Goal: Transaction & Acquisition: Subscribe to service/newsletter

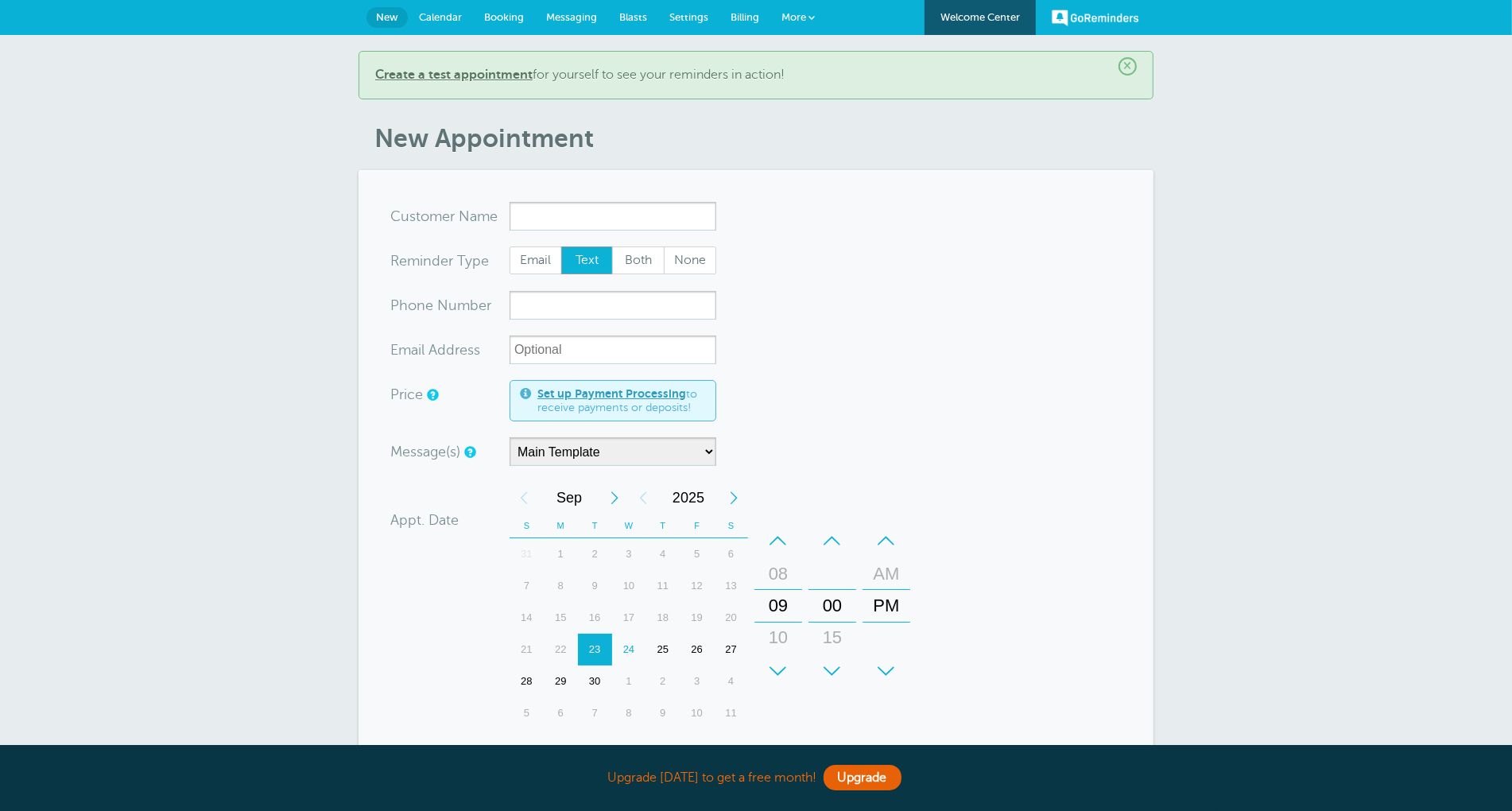
click at [640, 14] on span "Blasts" at bounding box center [633, 17] width 28 height 12
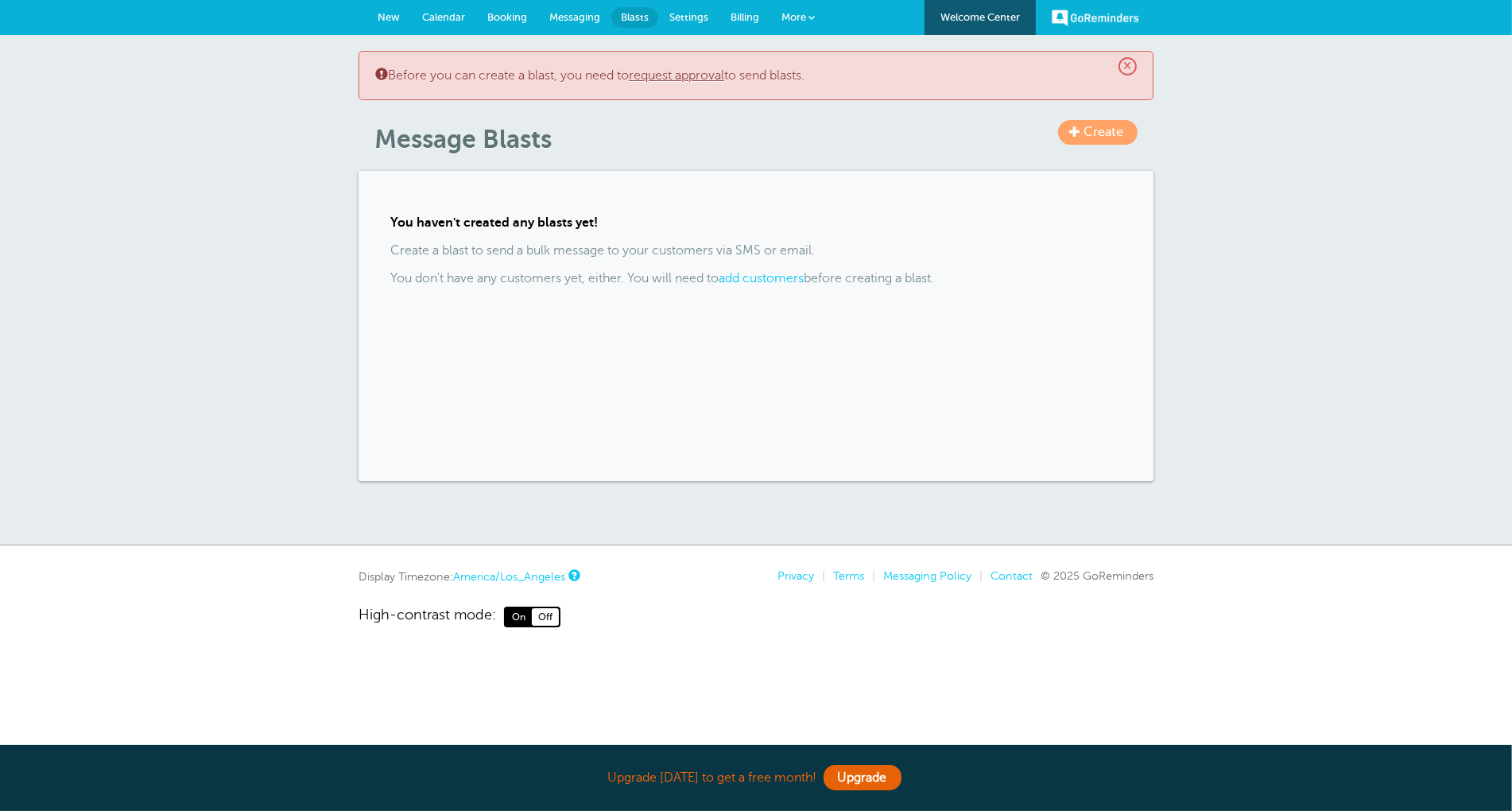
drag, startPoint x: 0, startPoint y: 0, endPoint x: 735, endPoint y: 16, distance: 735.2
click at [736, 16] on span "Billing" at bounding box center [744, 17] width 28 height 12
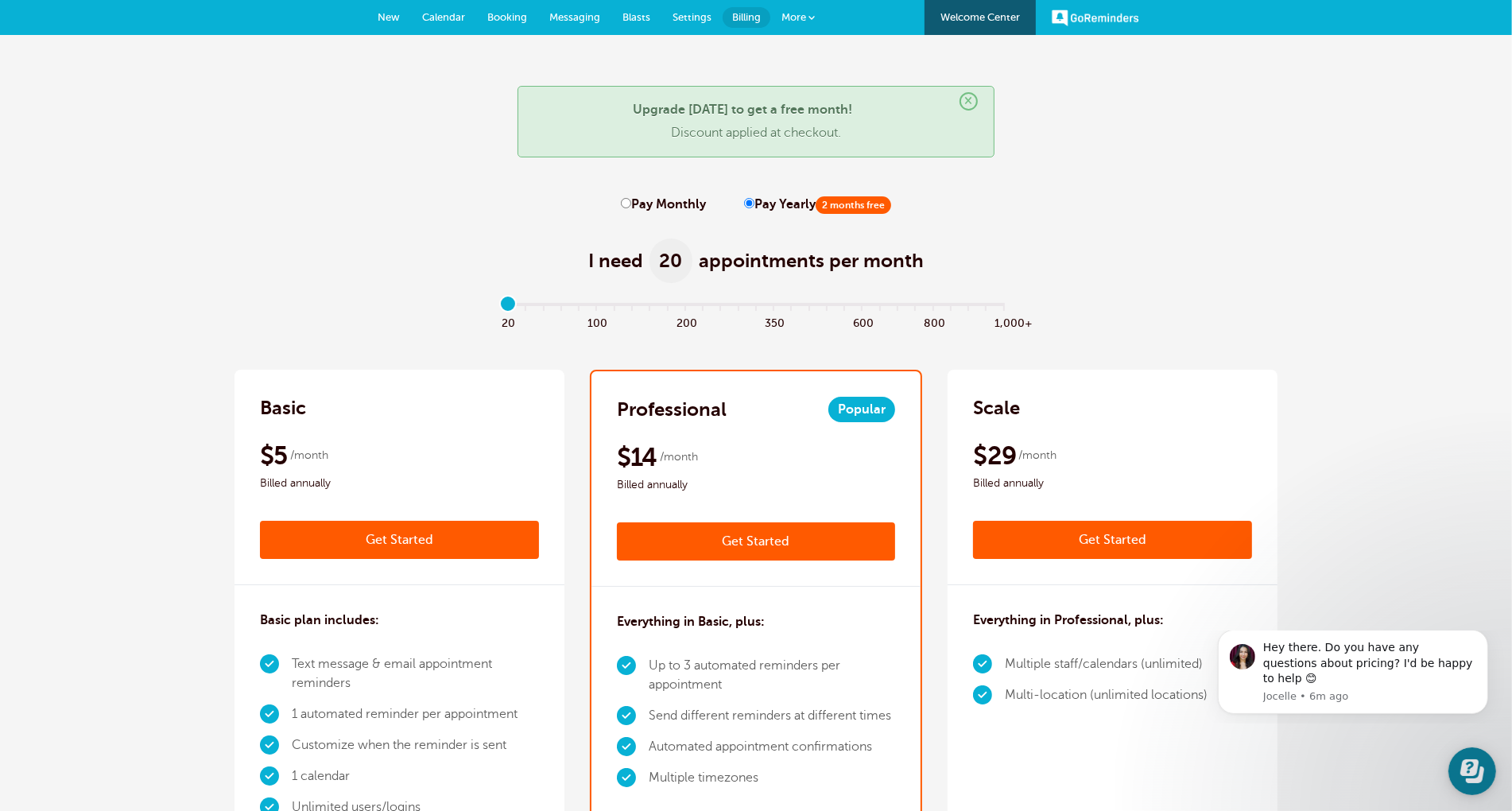
click at [437, 537] on link "Get Started" at bounding box center [399, 539] width 279 height 38
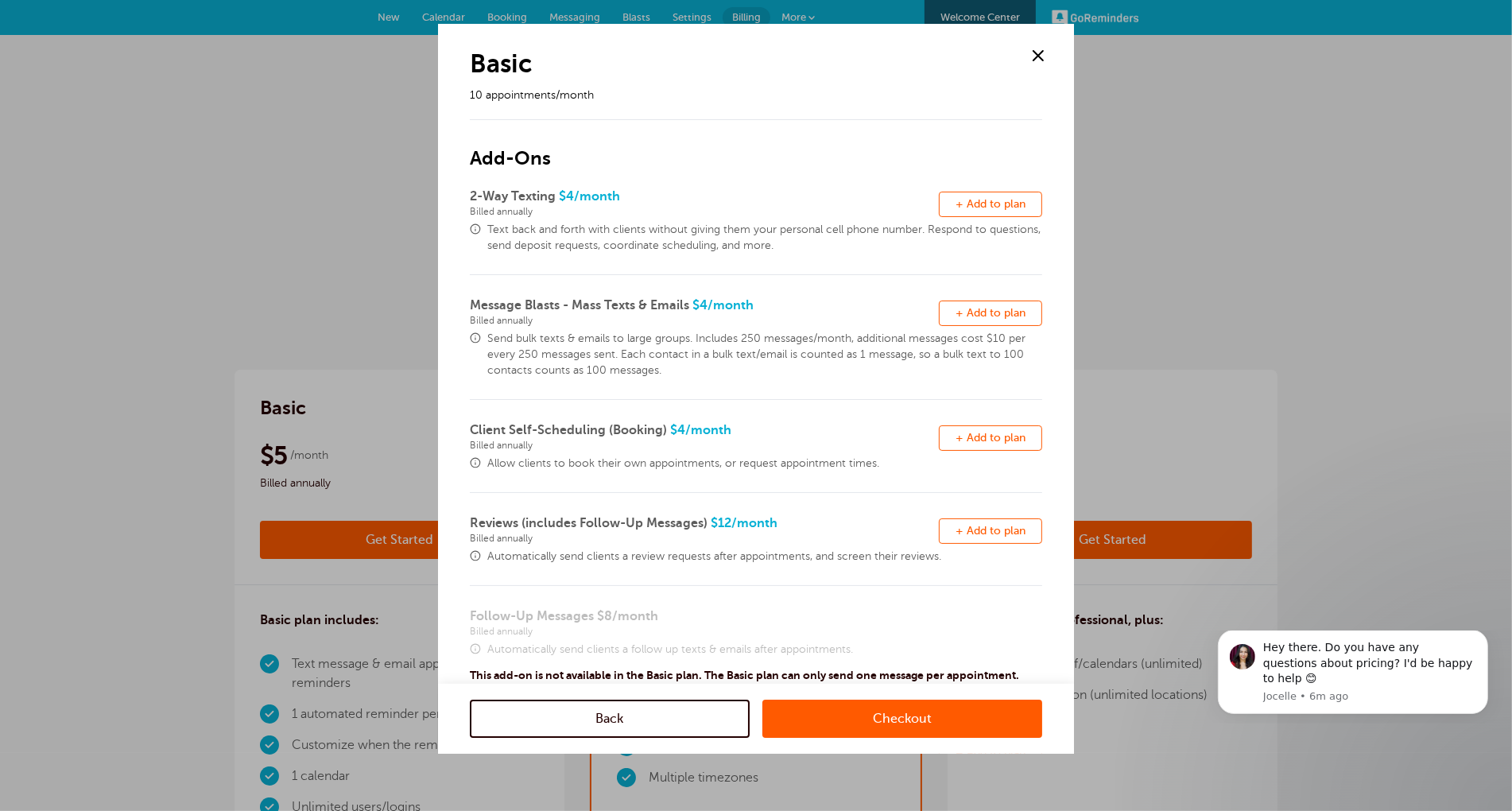
drag, startPoint x: 1027, startPoint y: 201, endPoint x: 1004, endPoint y: 262, distance: 65.2
click at [1026, 201] on button "Remove + Add to plan" at bounding box center [990, 205] width 103 height 26
click at [1004, 310] on span "+ Add to plan" at bounding box center [990, 313] width 70 height 12
click at [998, 435] on span "+ Add to plan" at bounding box center [990, 438] width 70 height 12
drag, startPoint x: 998, startPoint y: 527, endPoint x: 984, endPoint y: 483, distance: 46.2
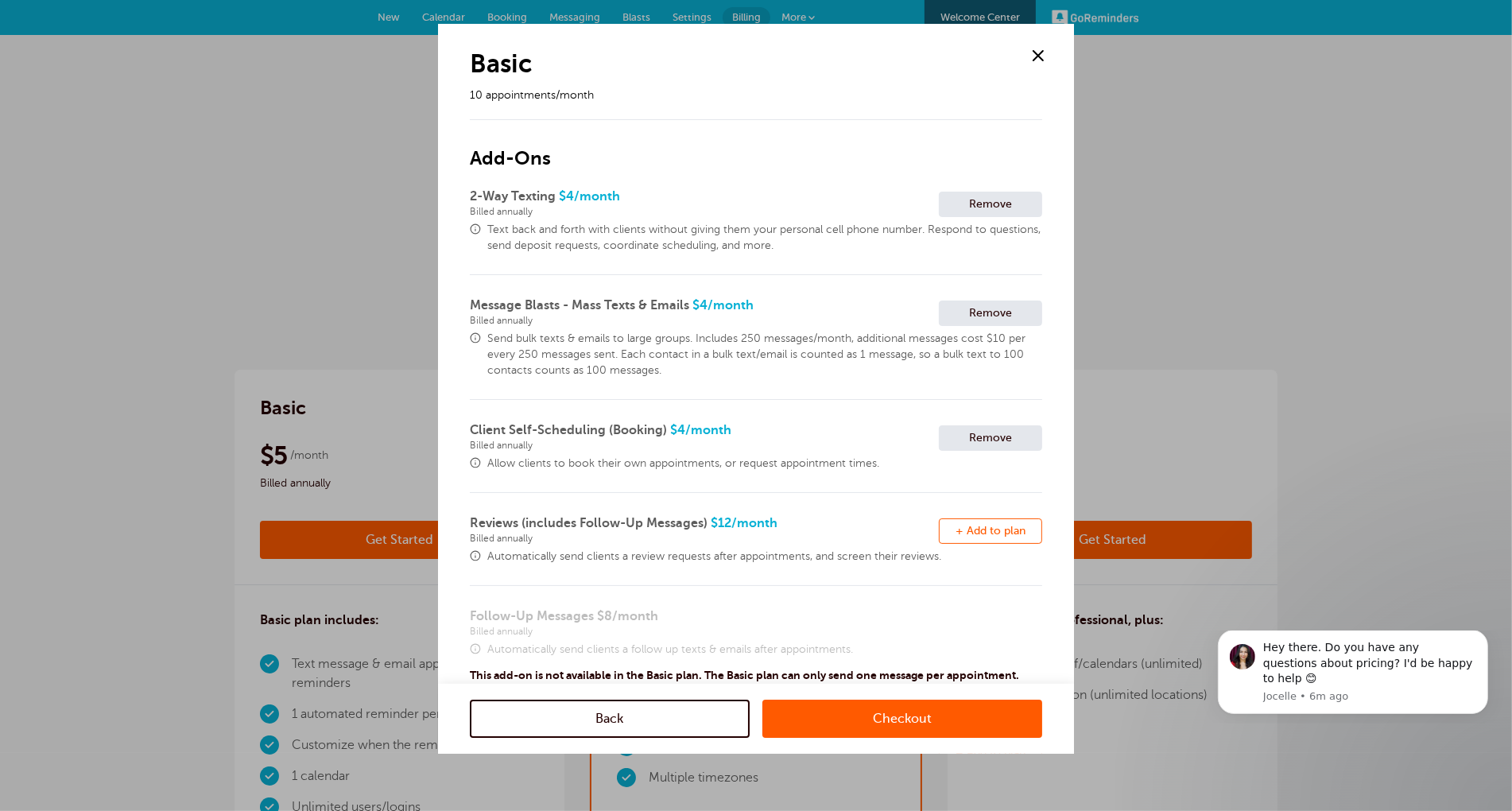
click at [997, 527] on span "+ Add to plan" at bounding box center [990, 531] width 70 height 12
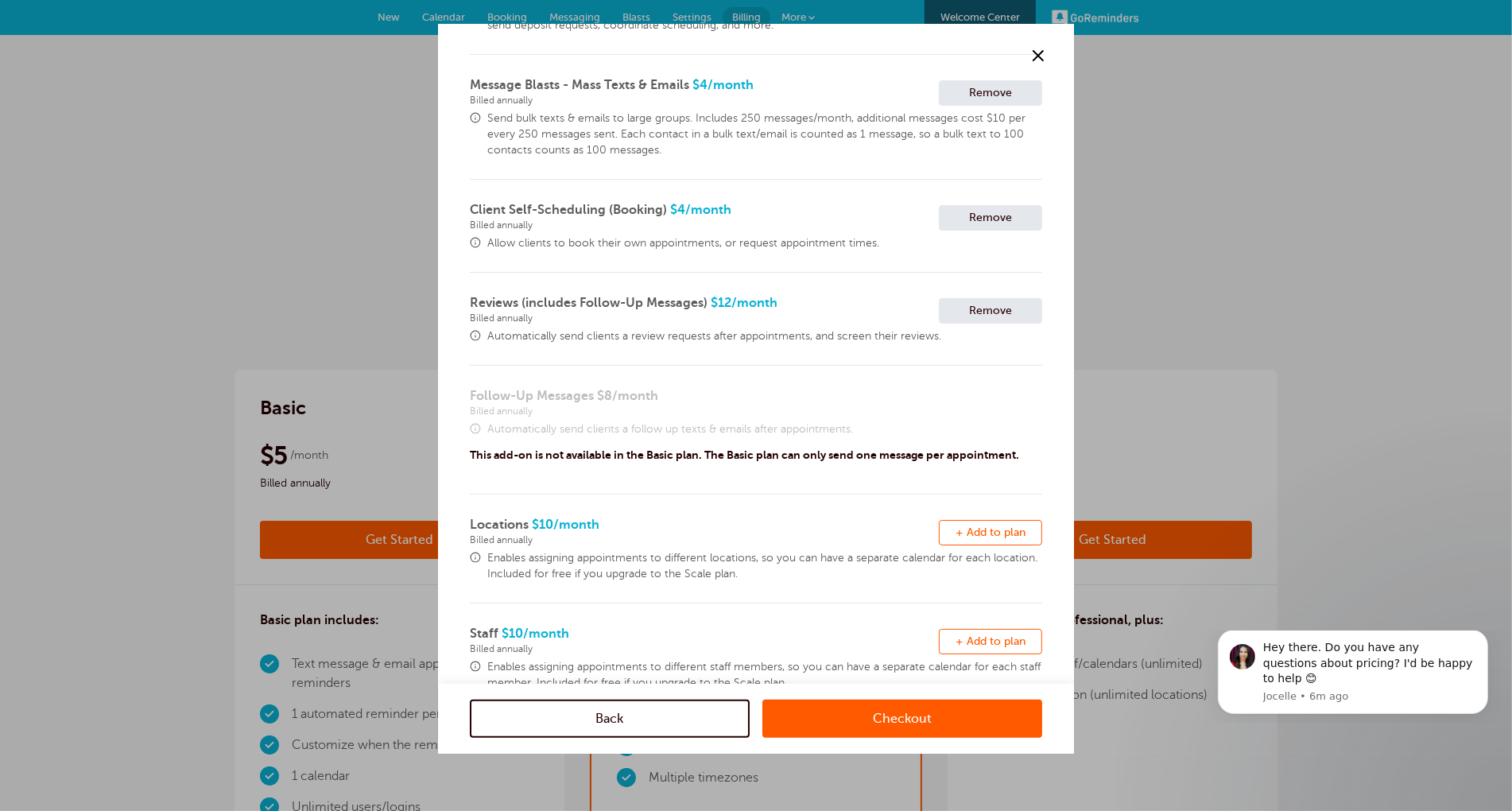
scroll to position [268, 0]
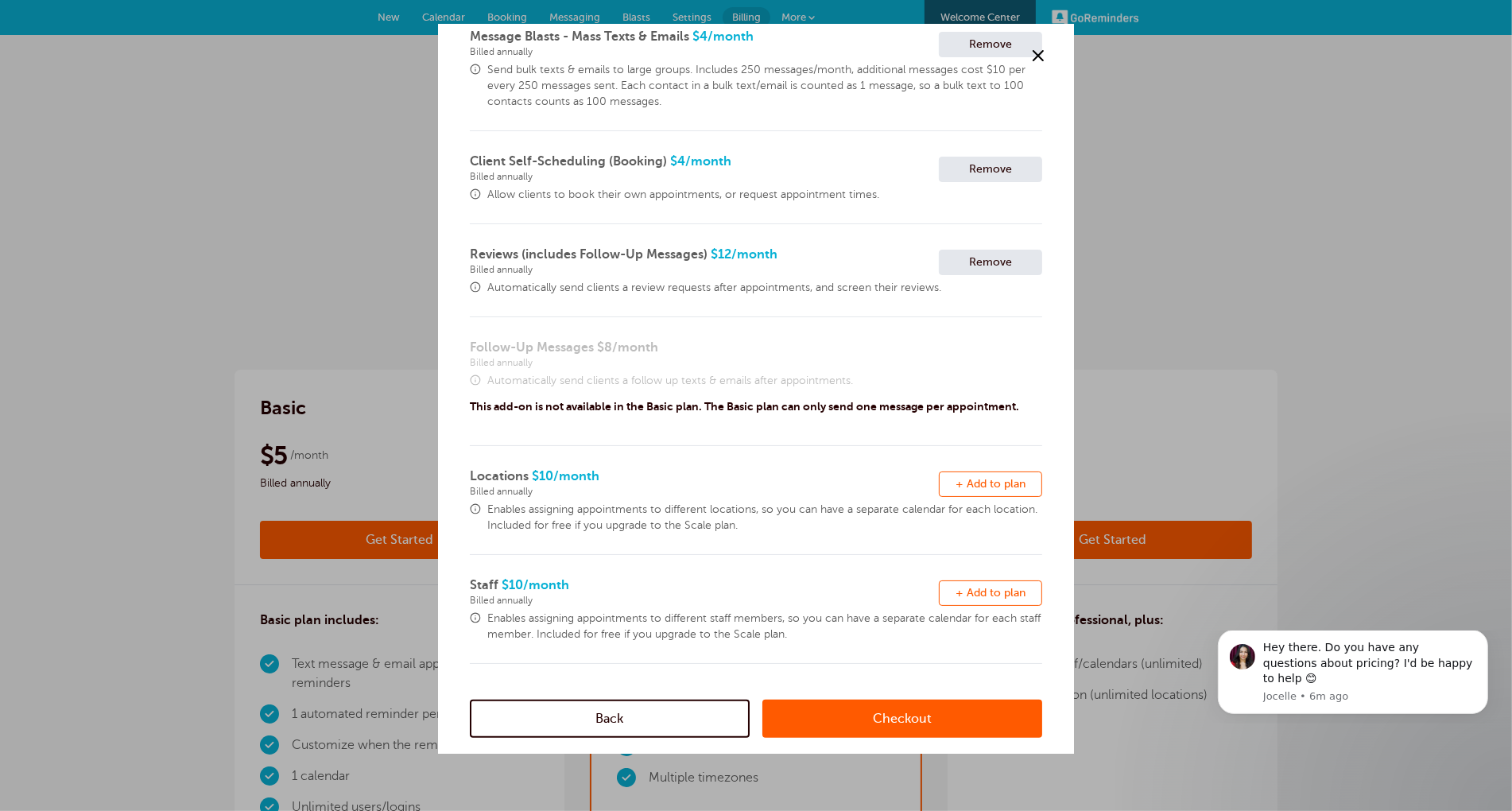
drag, startPoint x: 978, startPoint y: 492, endPoint x: 967, endPoint y: 552, distance: 61.0
click at [978, 492] on button "Remove + Add to plan" at bounding box center [990, 484] width 103 height 26
click at [968, 597] on span "+ Add to plan" at bounding box center [990, 593] width 70 height 12
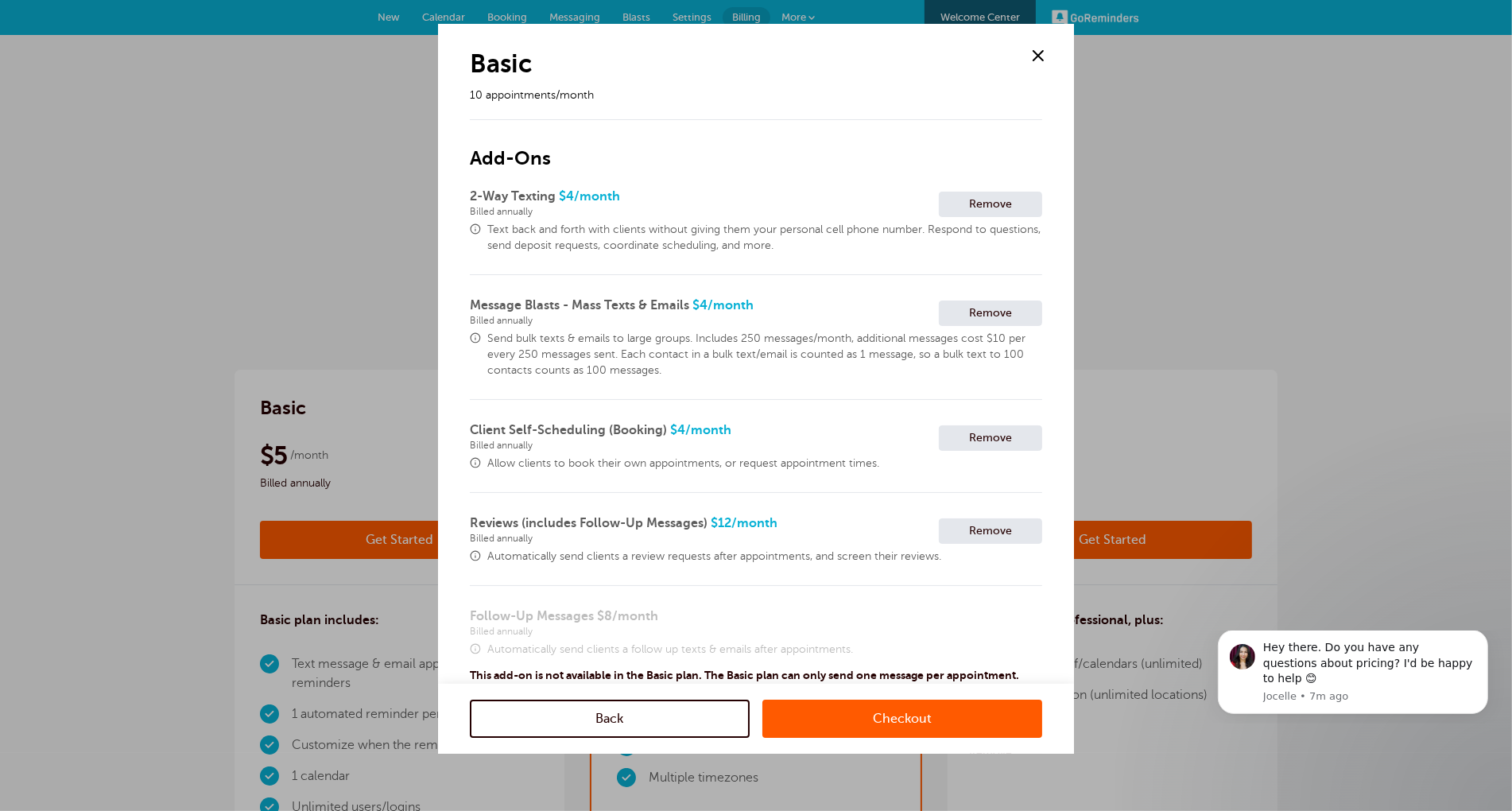
click at [898, 718] on link "Checkout" at bounding box center [901, 718] width 280 height 38
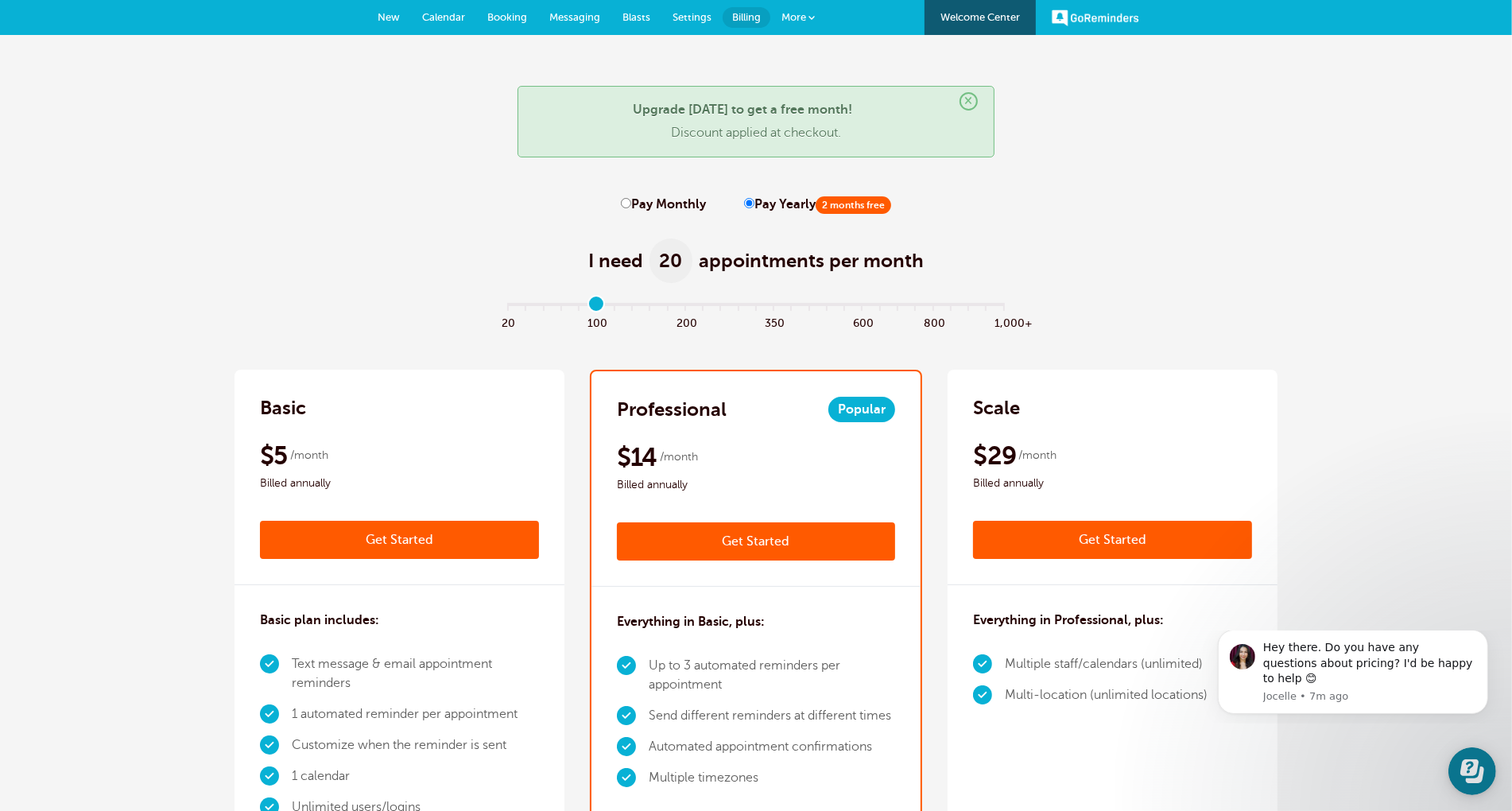
type input "5"
drag, startPoint x: 598, startPoint y: 306, endPoint x: 593, endPoint y: 329, distance: 23.5
click at [598, 307] on input "range" at bounding box center [756, 307] width 514 height 3
click at [417, 538] on link "Get Started" at bounding box center [399, 539] width 279 height 38
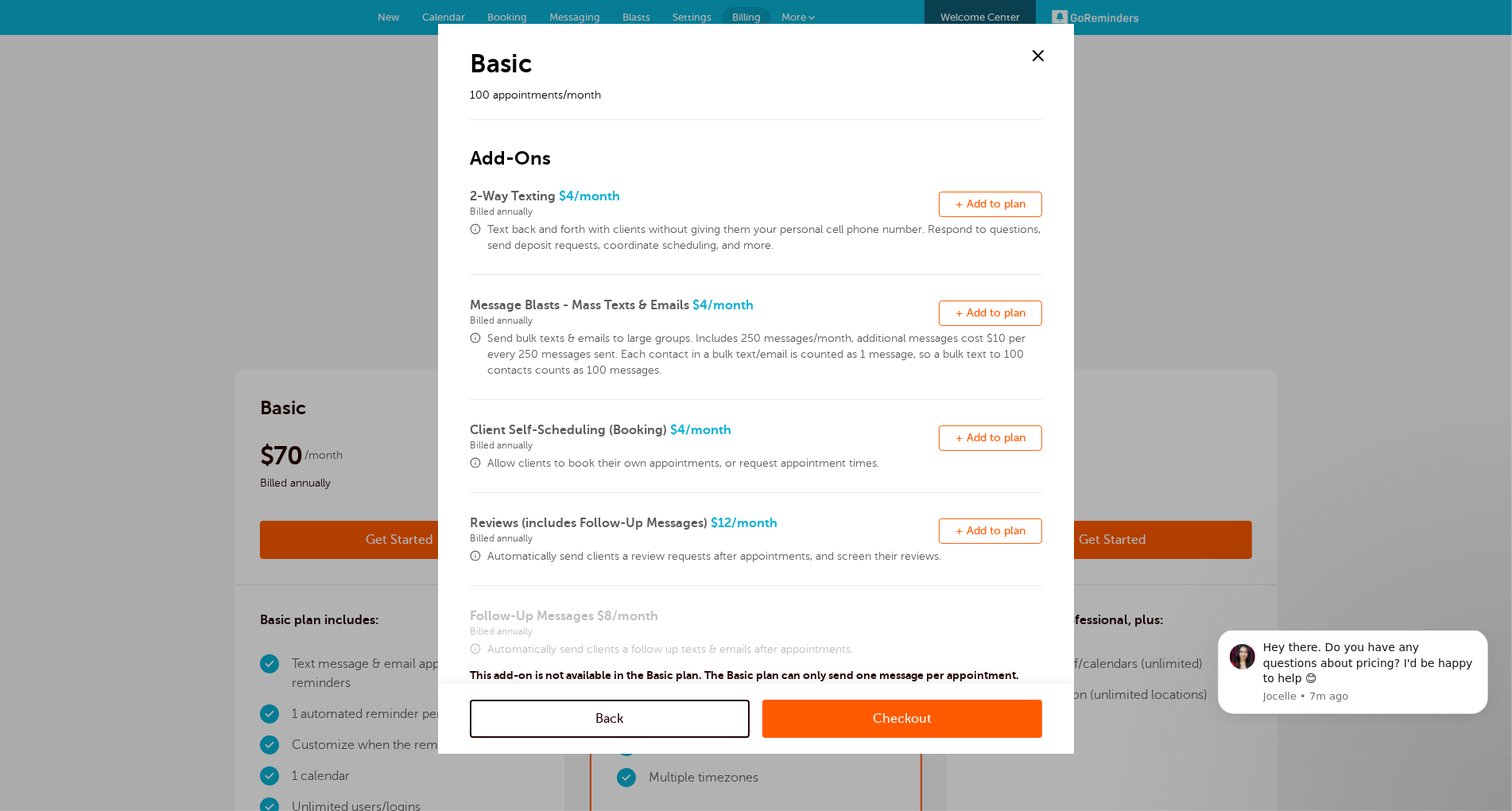
click at [903, 709] on link "Checkout" at bounding box center [901, 718] width 280 height 38
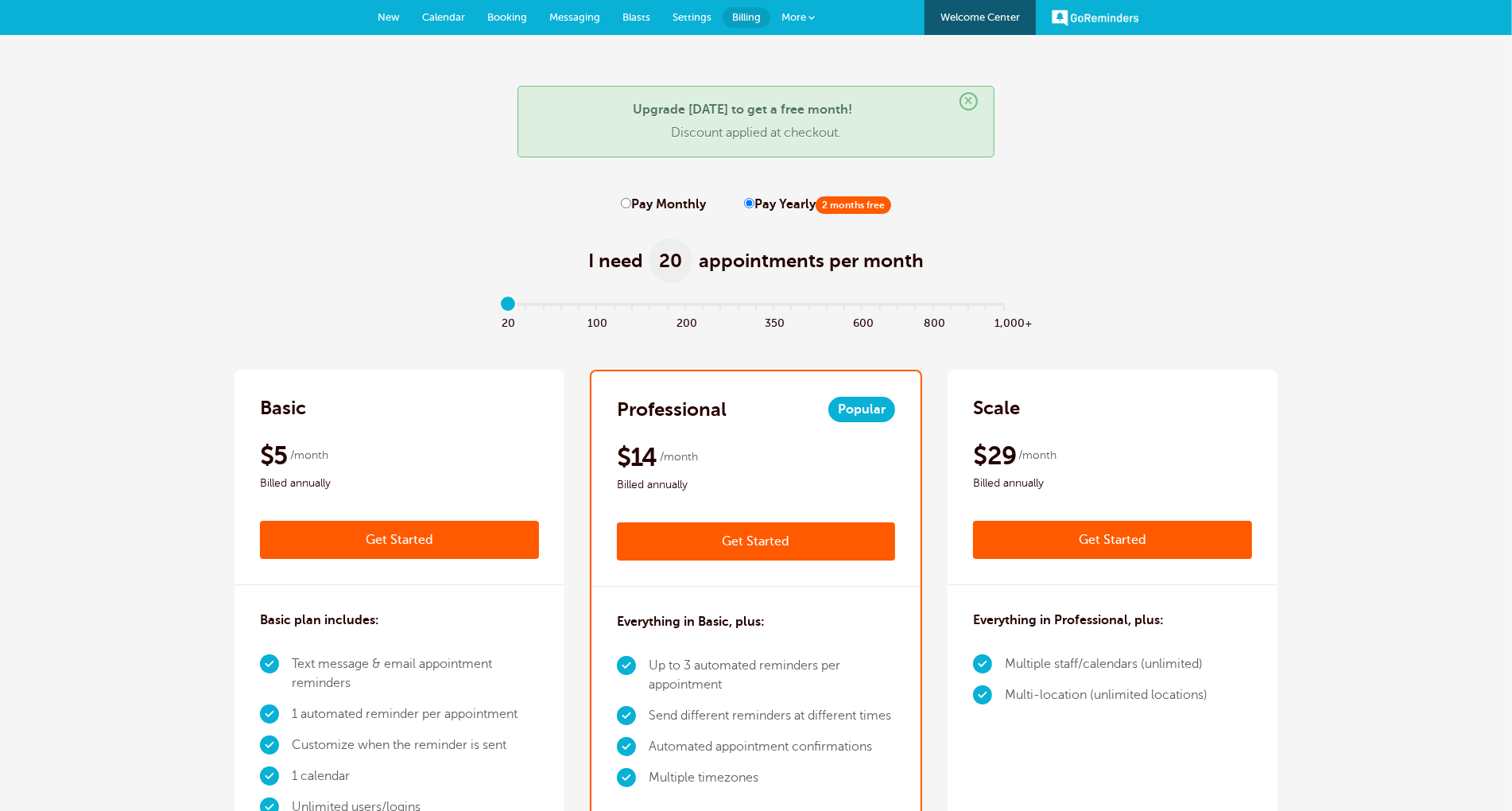
type input "5"
click at [598, 309] on input "range" at bounding box center [756, 307] width 514 height 3
click at [391, 538] on link "Get Started" at bounding box center [399, 539] width 279 height 38
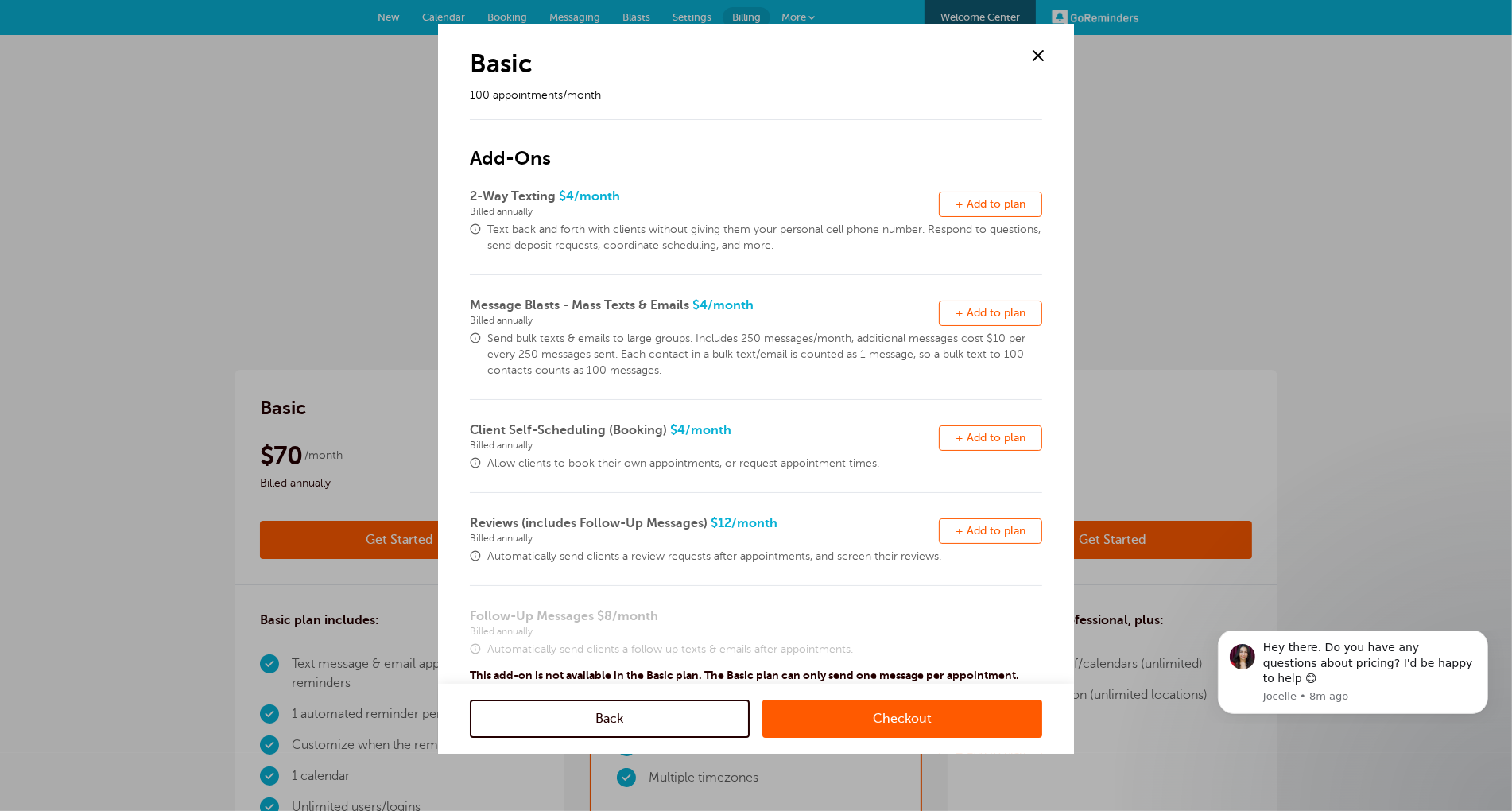
drag, startPoint x: 1033, startPoint y: 55, endPoint x: 745, endPoint y: 142, distance: 300.9
click at [1033, 55] on span at bounding box center [1038, 56] width 24 height 24
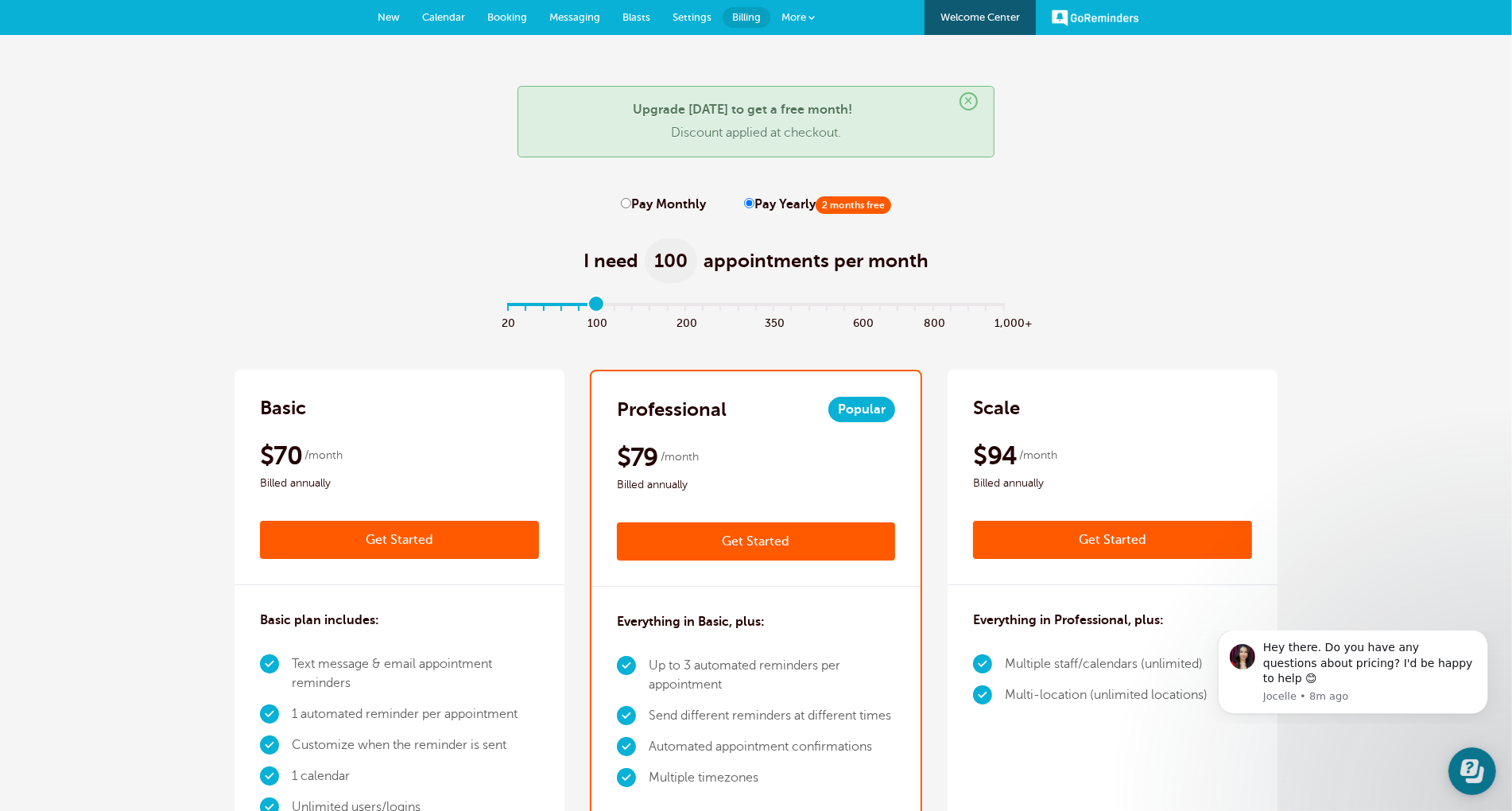
click at [410, 541] on link "Get Started" at bounding box center [399, 539] width 279 height 38
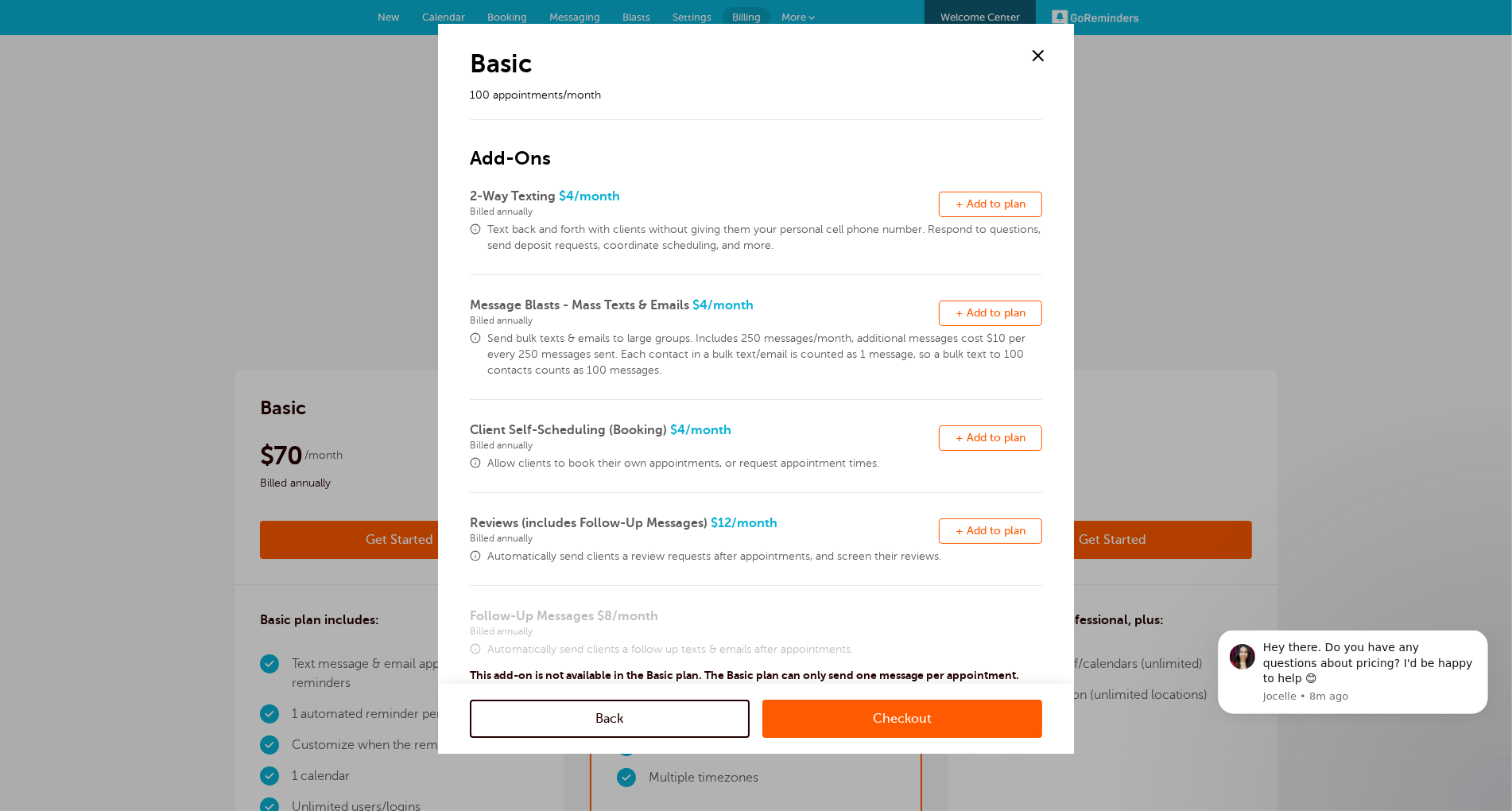
click at [918, 728] on link "Checkout" at bounding box center [901, 718] width 280 height 38
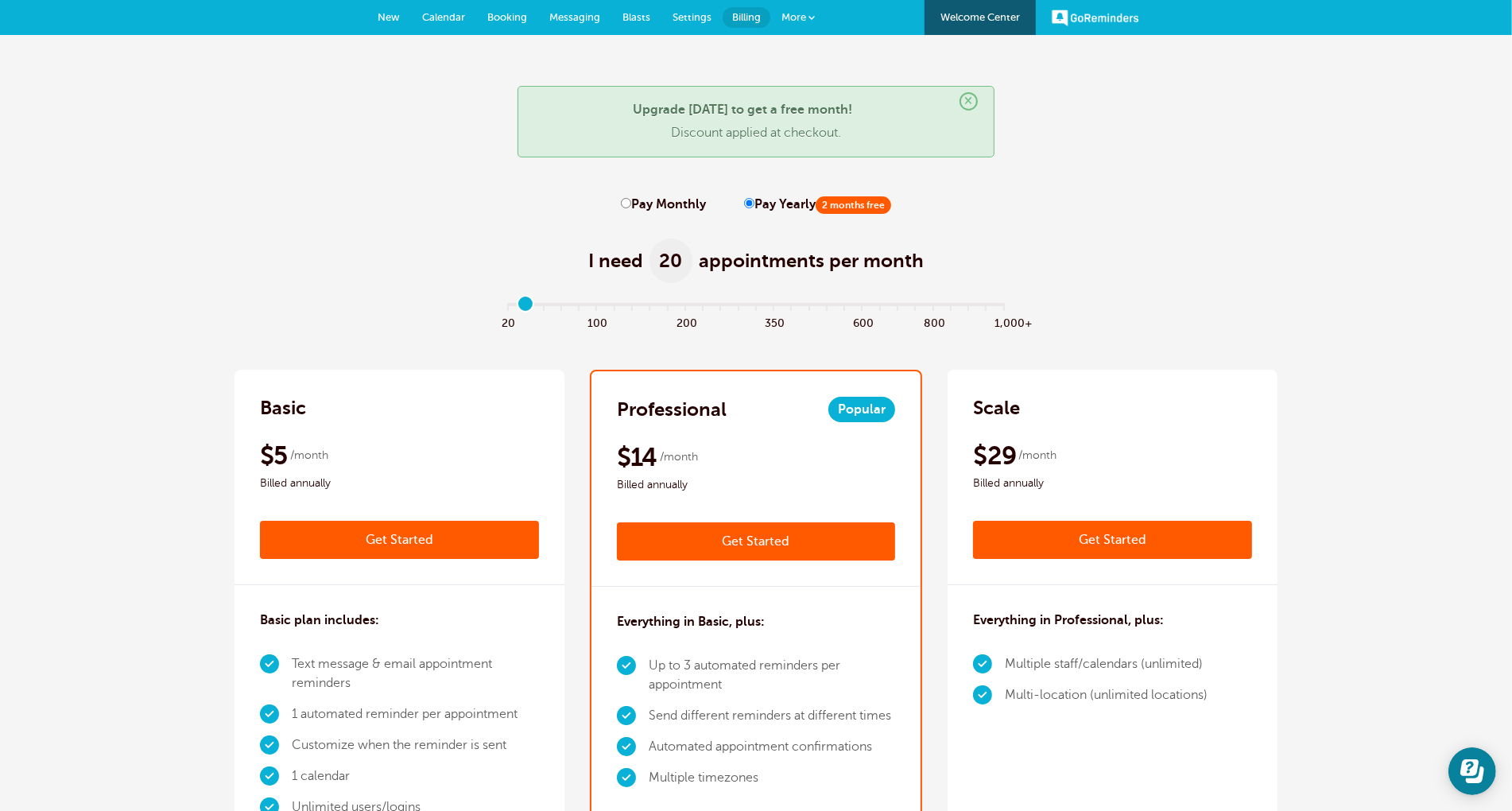
click at [522, 308] on input "range" at bounding box center [756, 307] width 514 height 3
click at [545, 309] on input "range" at bounding box center [756, 307] width 514 height 3
click at [561, 309] on input "range" at bounding box center [756, 307] width 514 height 3
drag, startPoint x: 576, startPoint y: 310, endPoint x: 586, endPoint y: 311, distance: 10.0
click at [575, 309] on input "range" at bounding box center [756, 307] width 514 height 3
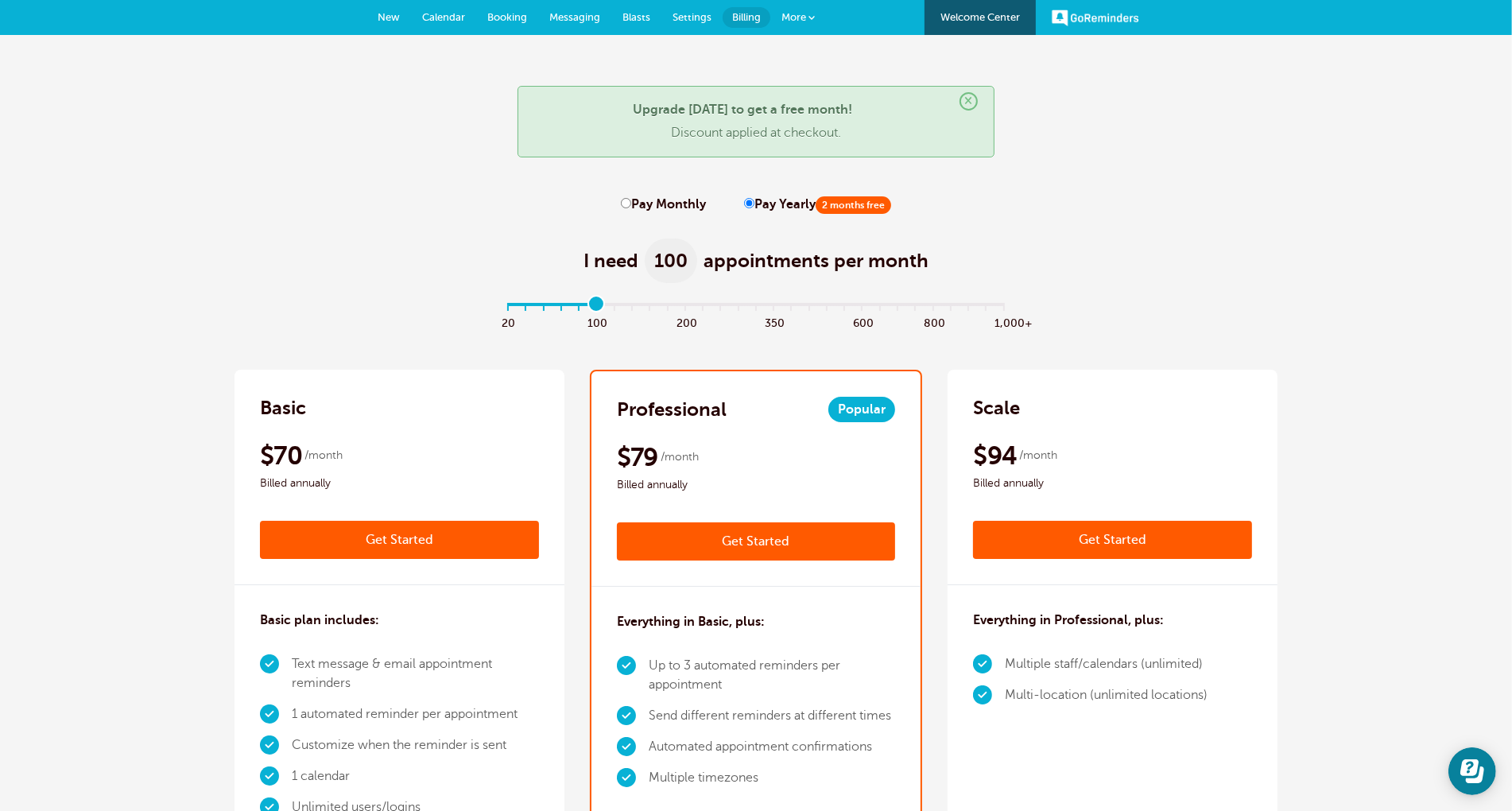
type input "5"
drag, startPoint x: 599, startPoint y: 310, endPoint x: 727, endPoint y: 372, distance: 142.2
click at [599, 309] on input "range" at bounding box center [756, 307] width 514 height 3
click at [409, 542] on link "Get Started" at bounding box center [399, 539] width 279 height 38
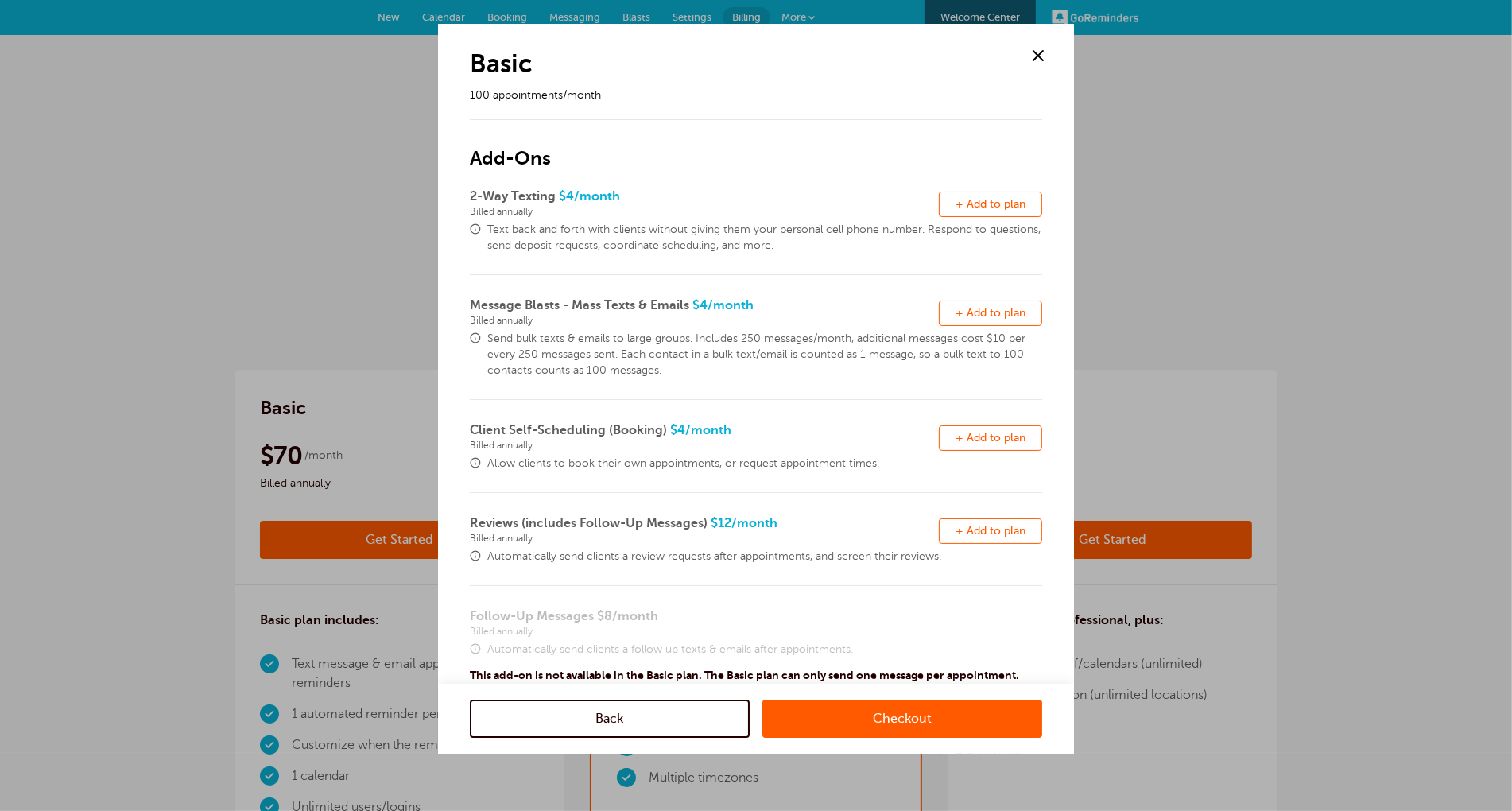
click at [886, 712] on link "Checkout" at bounding box center [901, 718] width 280 height 38
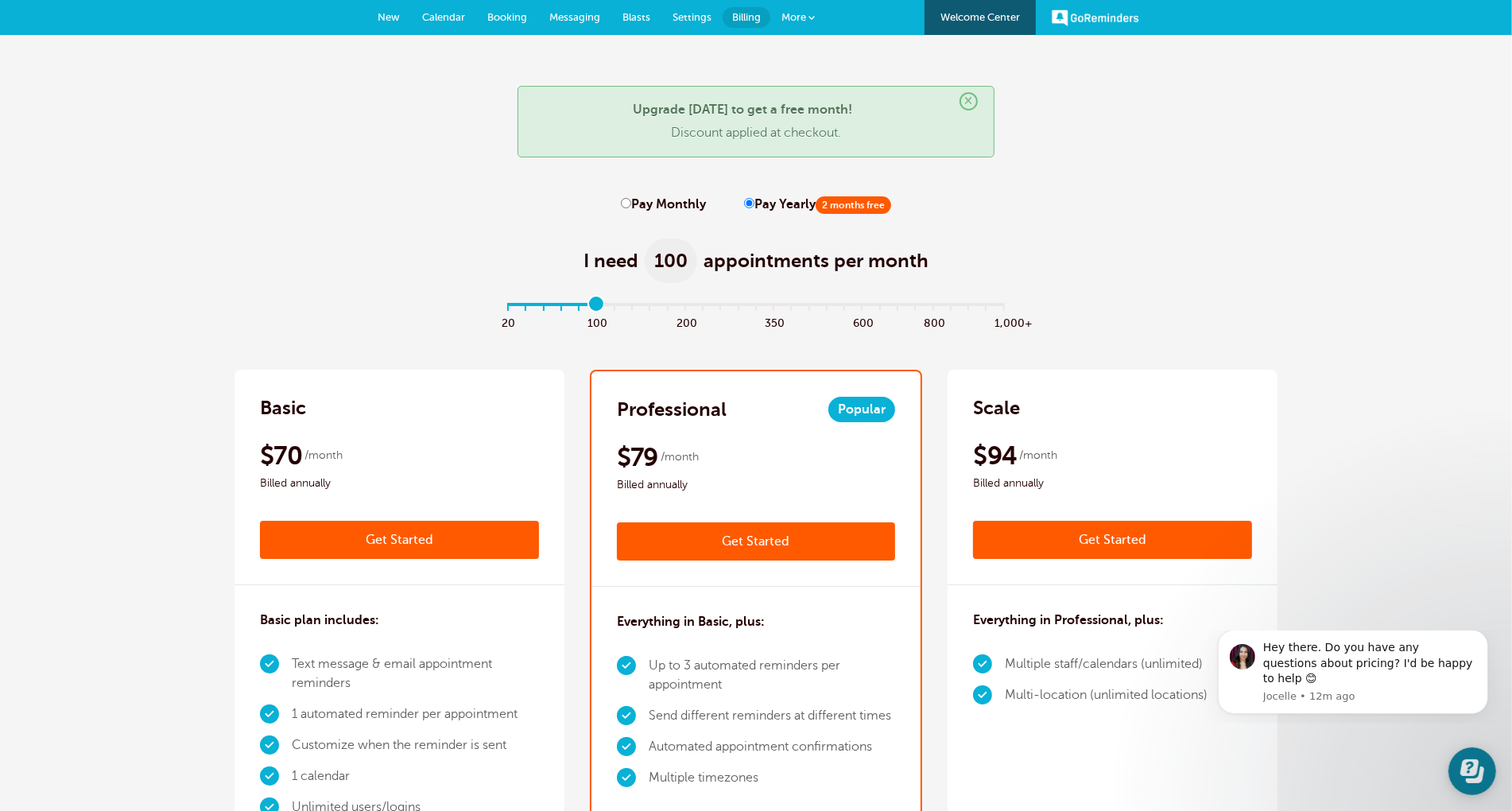
type input "5"
click at [593, 307] on input "range" at bounding box center [756, 307] width 514 height 3
click at [399, 541] on link "Get Started" at bounding box center [399, 539] width 279 height 38
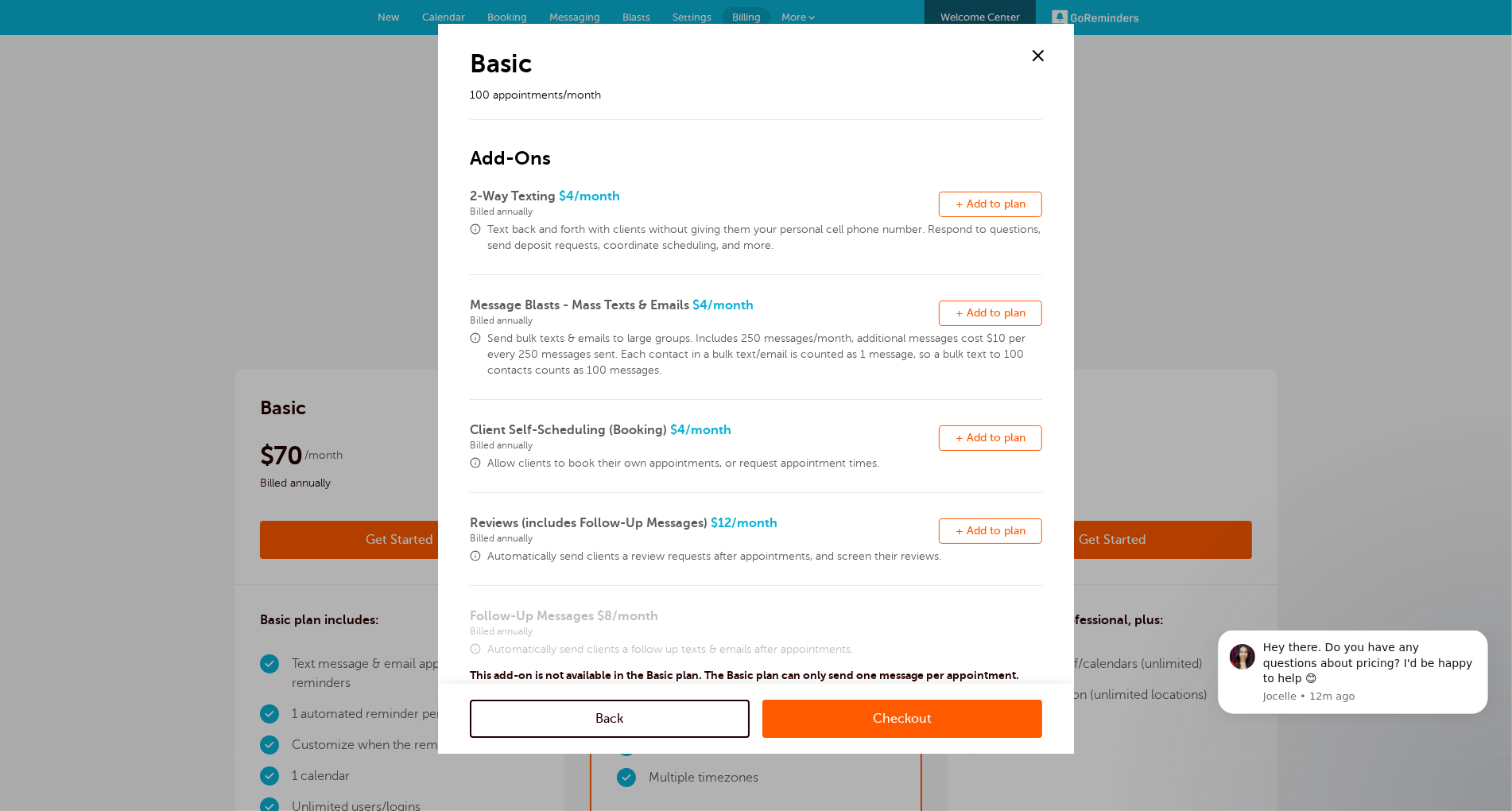
click at [915, 725] on link "Checkout" at bounding box center [901, 718] width 280 height 38
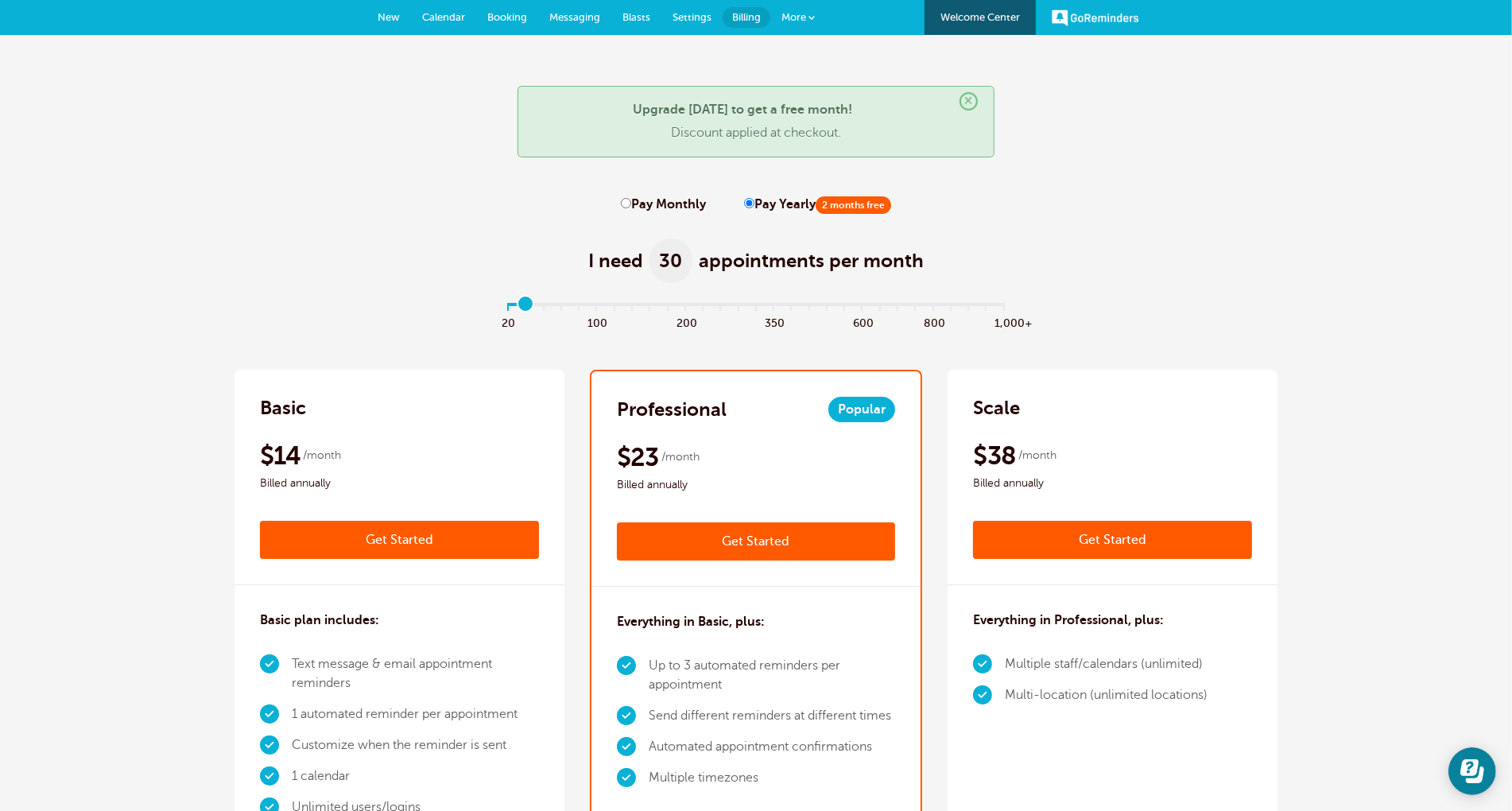
click at [527, 305] on input "range" at bounding box center [756, 307] width 514 height 3
click at [506, 305] on input "range" at bounding box center [756, 307] width 514 height 3
click at [526, 305] on input "range" at bounding box center [756, 307] width 514 height 3
click at [546, 307] on input "range" at bounding box center [756, 307] width 514 height 3
click at [509, 307] on input "range" at bounding box center [756, 307] width 514 height 3
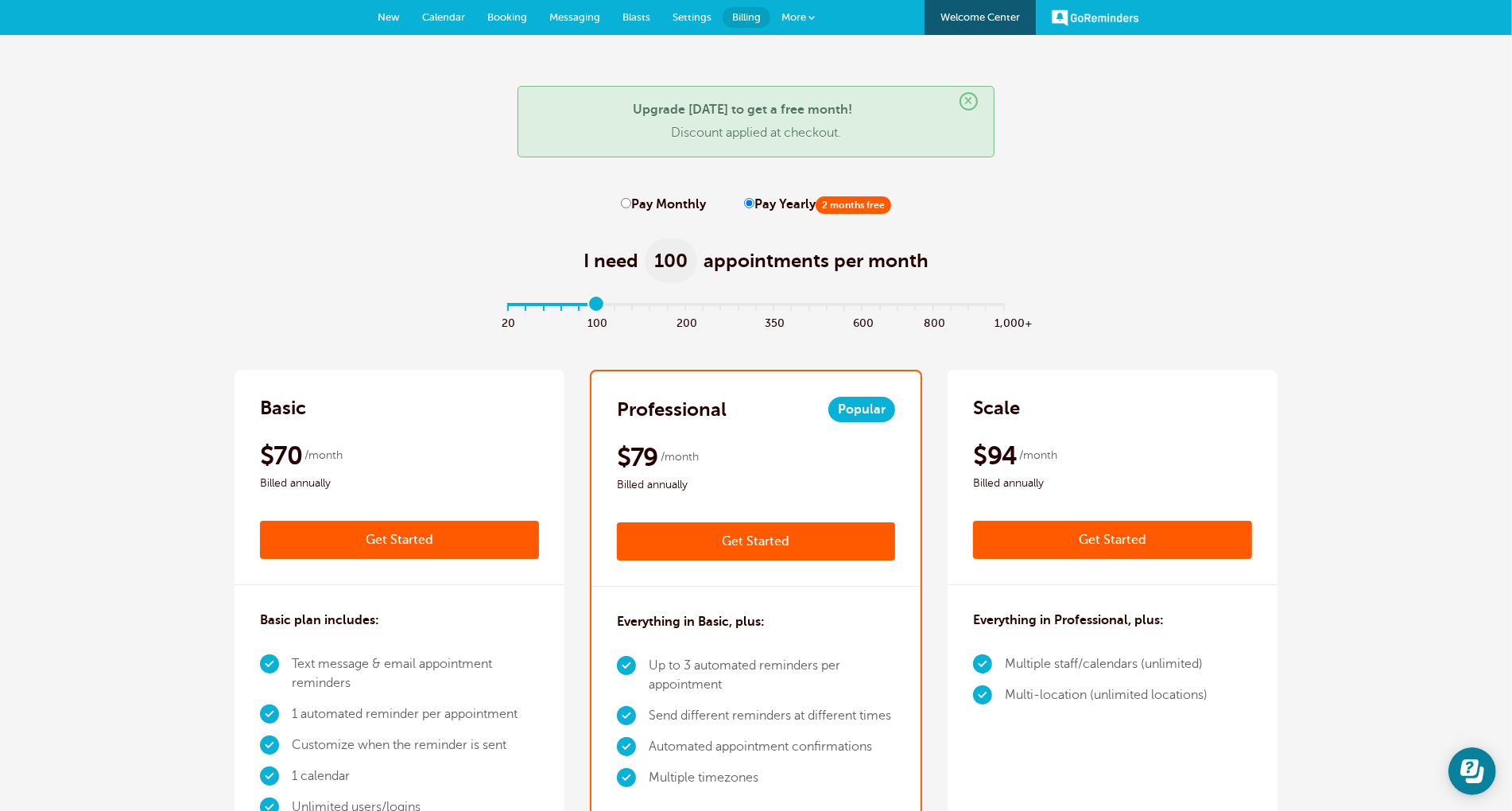
click at [600, 308] on input "range" at bounding box center [756, 307] width 514 height 3
click at [509, 305] on input "range" at bounding box center [756, 307] width 514 height 3
type input "5"
click at [599, 305] on input "range" at bounding box center [756, 307] width 514 height 3
click at [767, 538] on link "Get Started" at bounding box center [756, 541] width 279 height 38
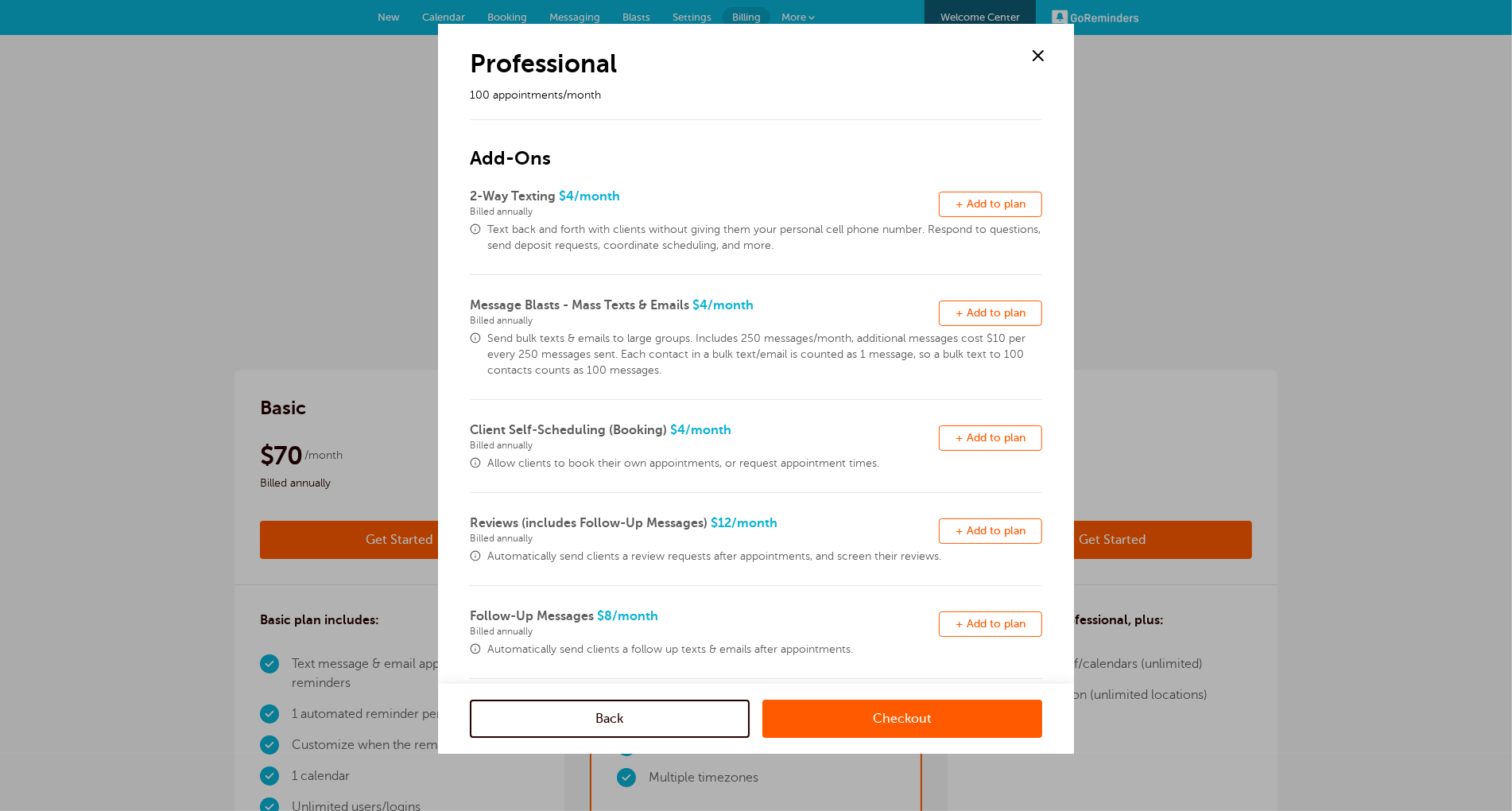
click at [909, 718] on link "Checkout" at bounding box center [901, 718] width 280 height 38
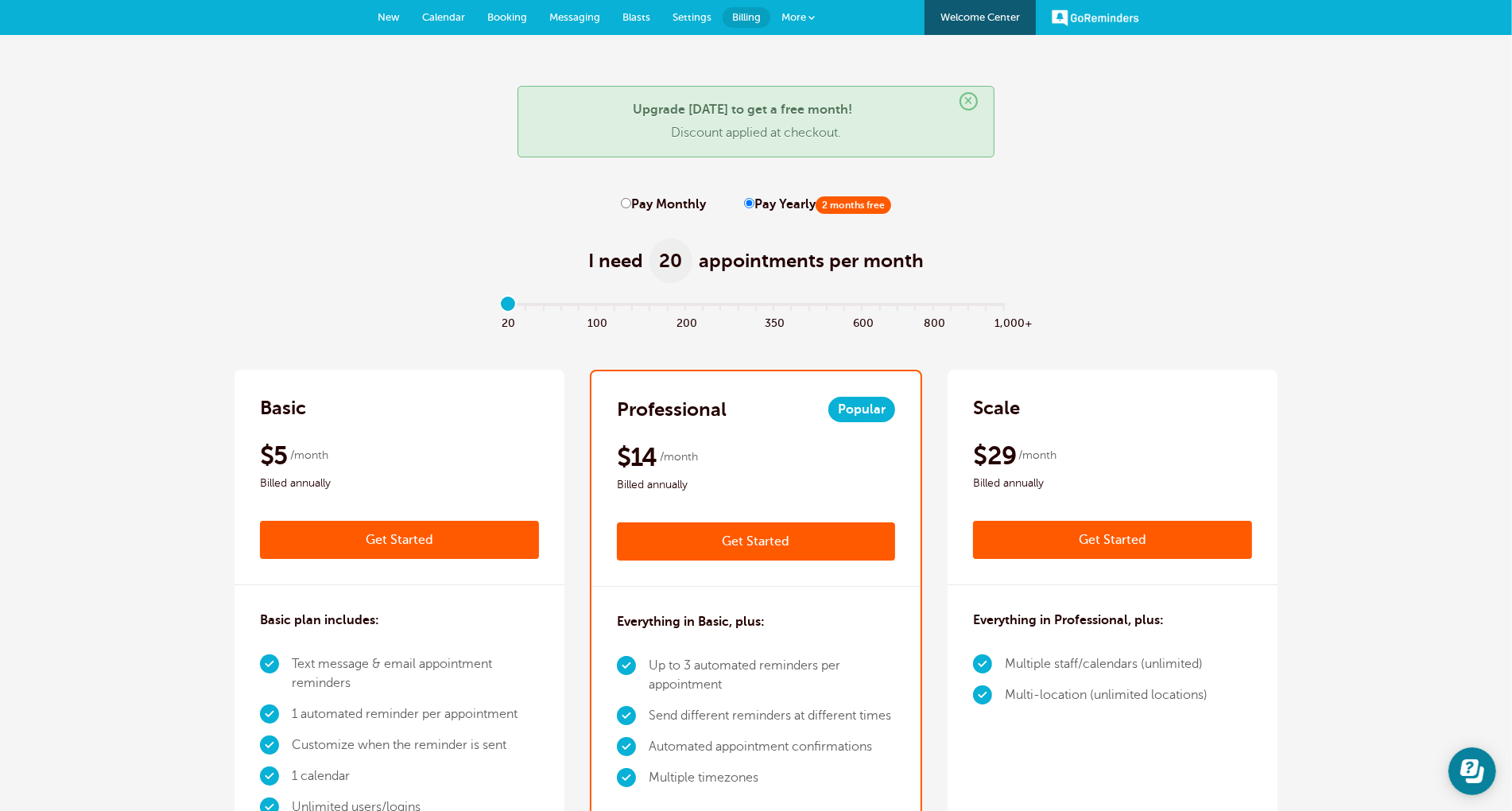
drag, startPoint x: 630, startPoint y: 205, endPoint x: 433, endPoint y: 398, distance: 275.8
click at [630, 205] on label "Pay Monthly" at bounding box center [663, 205] width 85 height 15
click at [630, 205] on input "Pay Monthly" at bounding box center [626, 203] width 10 height 10
radio input "true"
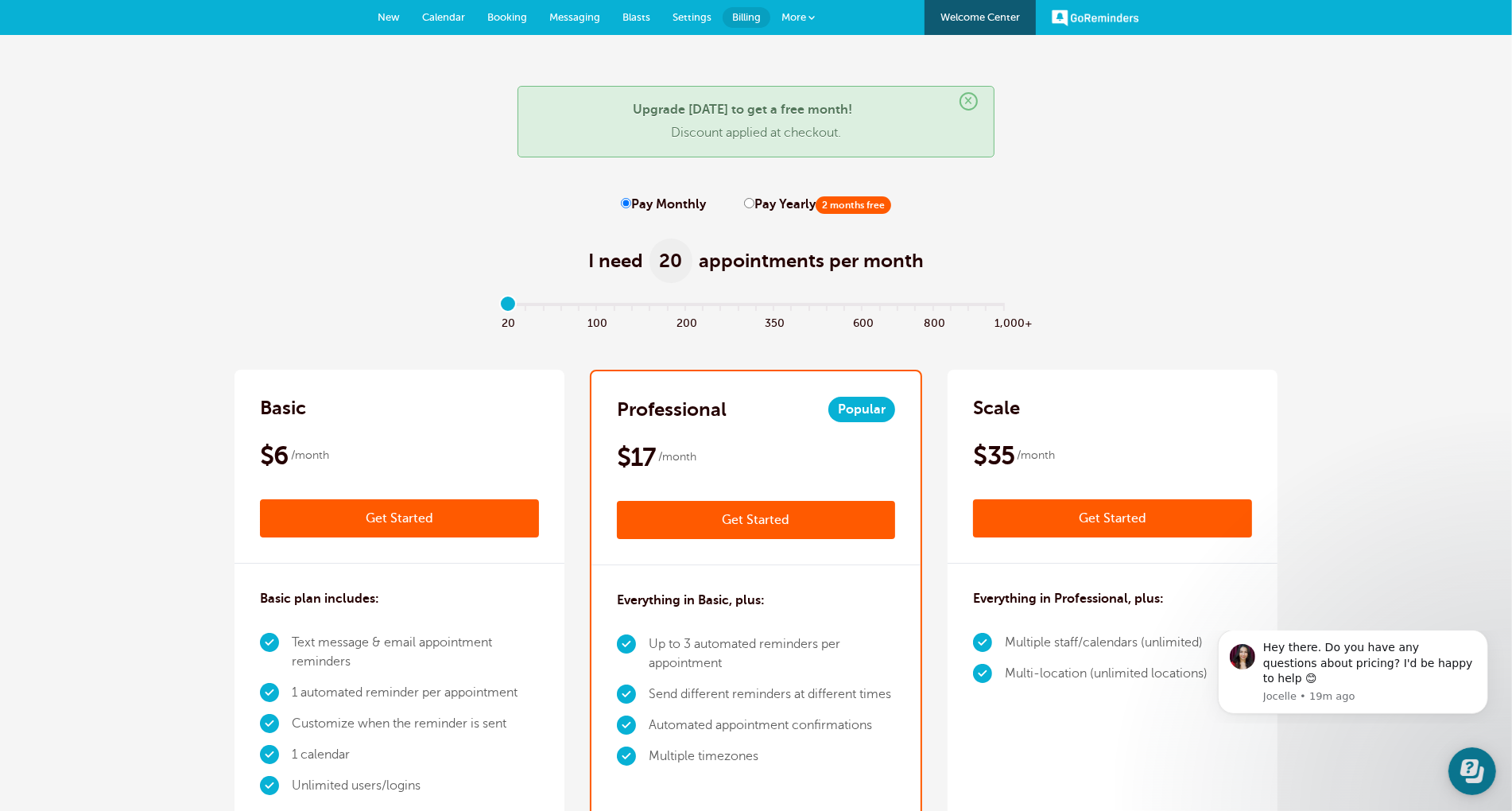
click at [450, 514] on link "Get Started" at bounding box center [399, 518] width 279 height 38
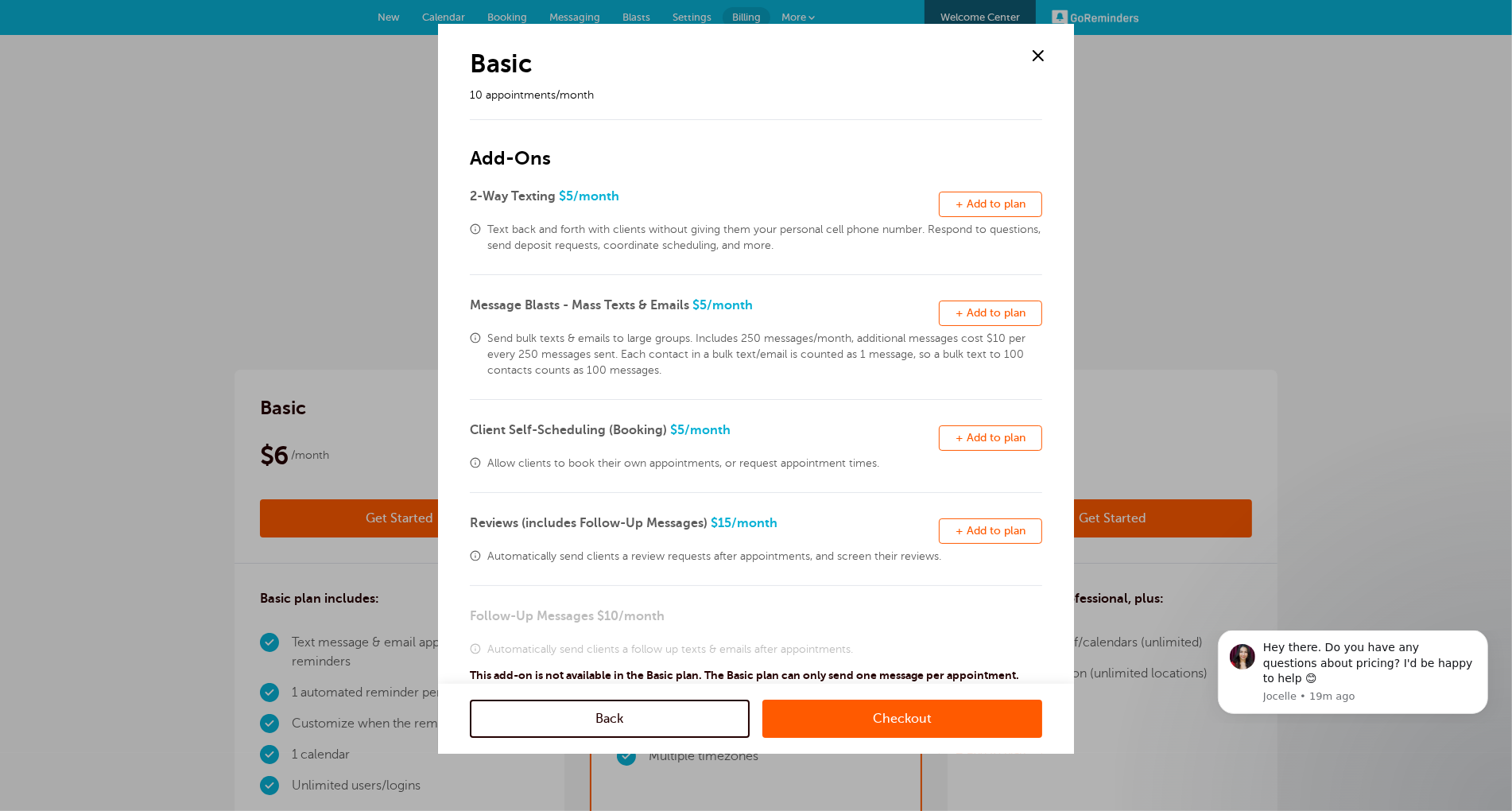
drag, startPoint x: 965, startPoint y: 212, endPoint x: 958, endPoint y: 252, distance: 40.6
click at [965, 212] on button "Remove + Add to plan" at bounding box center [990, 205] width 103 height 26
drag, startPoint x: 974, startPoint y: 316, endPoint x: 970, endPoint y: 425, distance: 109.1
click at [974, 316] on span "+ Add to plan" at bounding box center [990, 313] width 70 height 12
click at [975, 442] on span "+ Add to plan" at bounding box center [990, 438] width 70 height 12
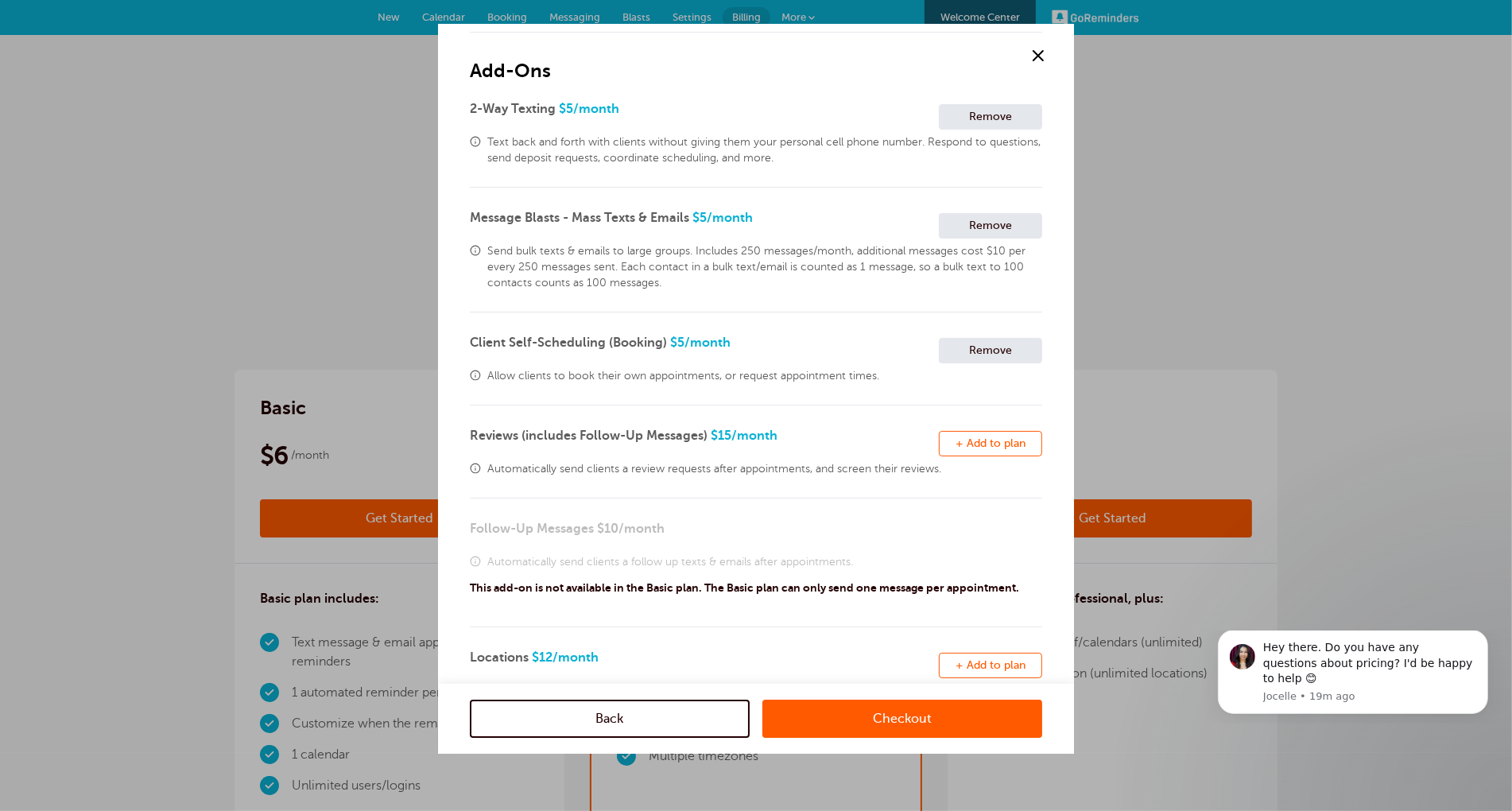
scroll to position [186, 0]
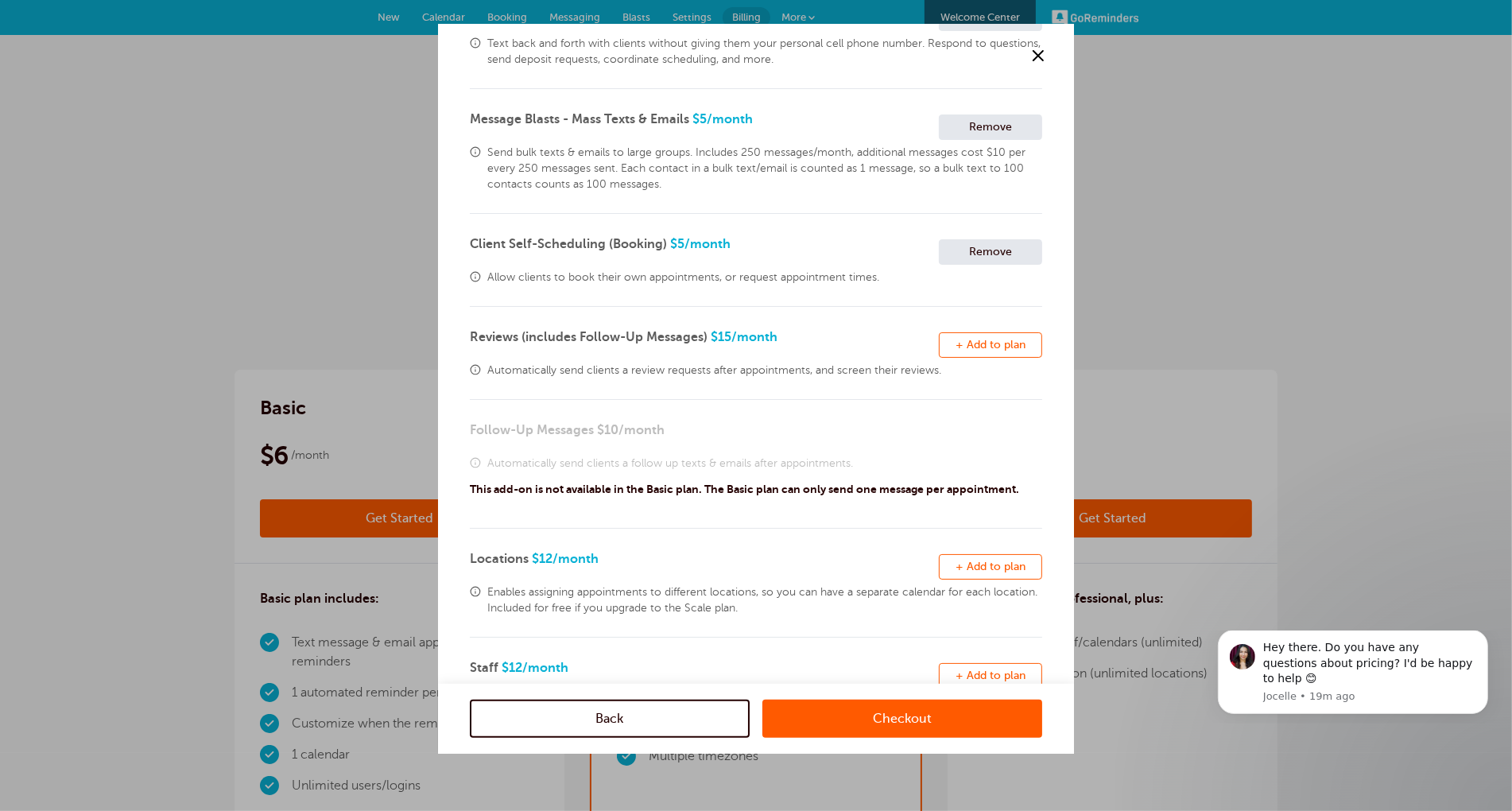
drag, startPoint x: 985, startPoint y: 351, endPoint x: 980, endPoint y: 382, distance: 31.4
click at [985, 351] on button "Remove + Add to plan" at bounding box center [990, 345] width 103 height 26
click at [988, 570] on span "+ Add to plan" at bounding box center [990, 567] width 70 height 12
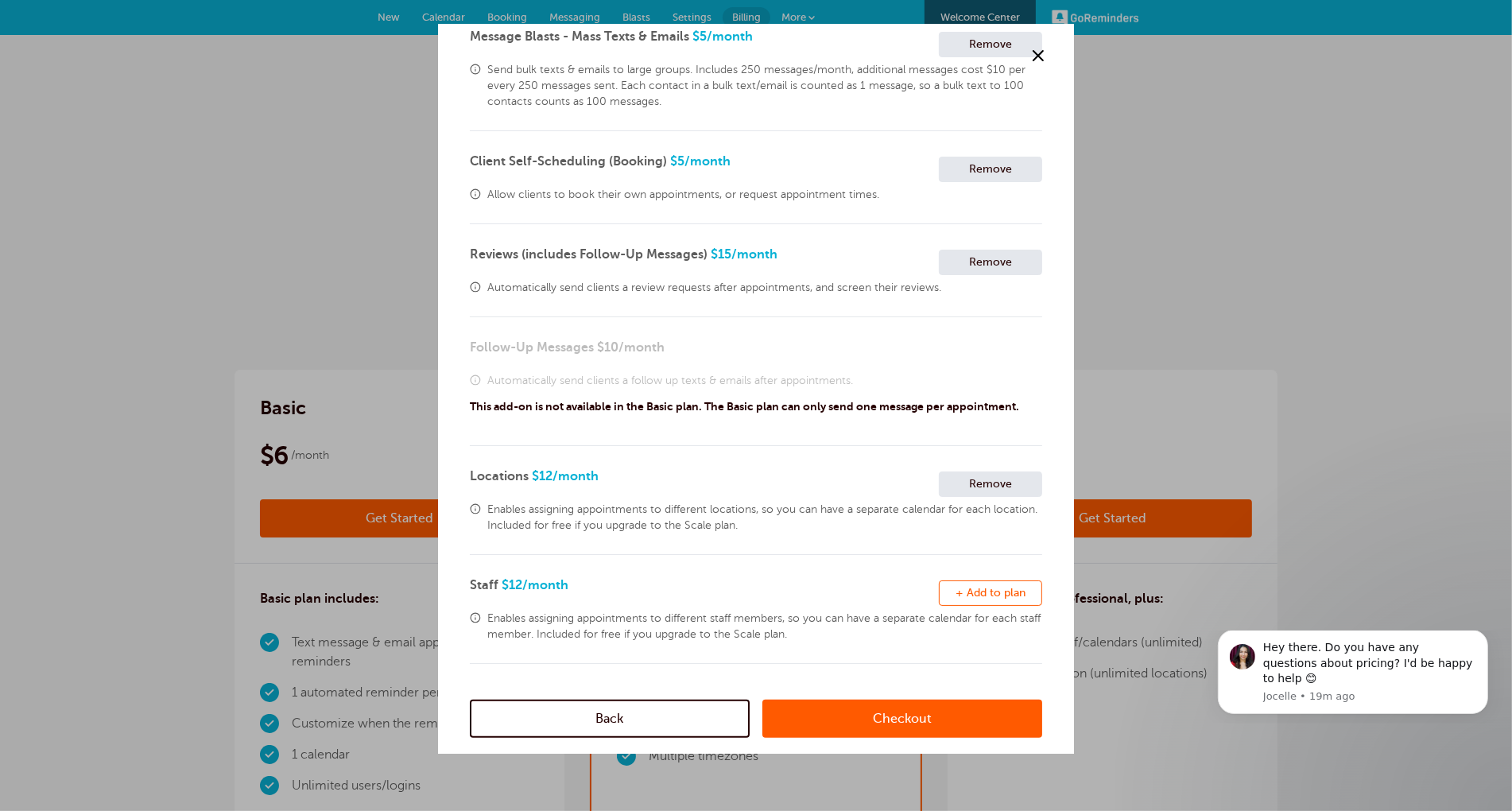
click at [1001, 601] on button "Remove + Add to plan" at bounding box center [990, 593] width 103 height 26
click at [890, 717] on link "Checkout" at bounding box center [901, 718] width 280 height 38
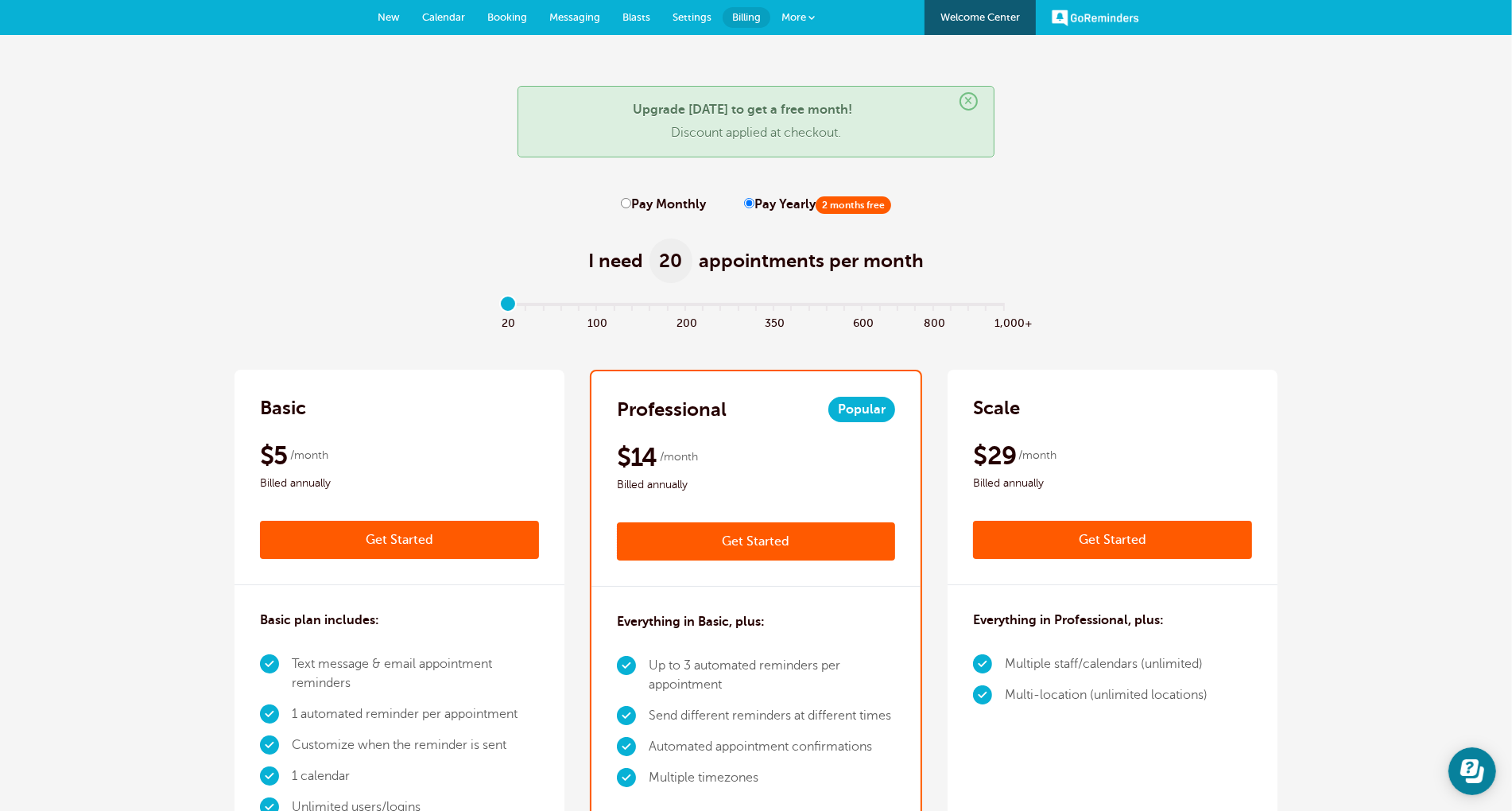
drag, startPoint x: 756, startPoint y: 544, endPoint x: 879, endPoint y: 514, distance: 126.6
click at [756, 544] on link "Get Started" at bounding box center [756, 541] width 279 height 38
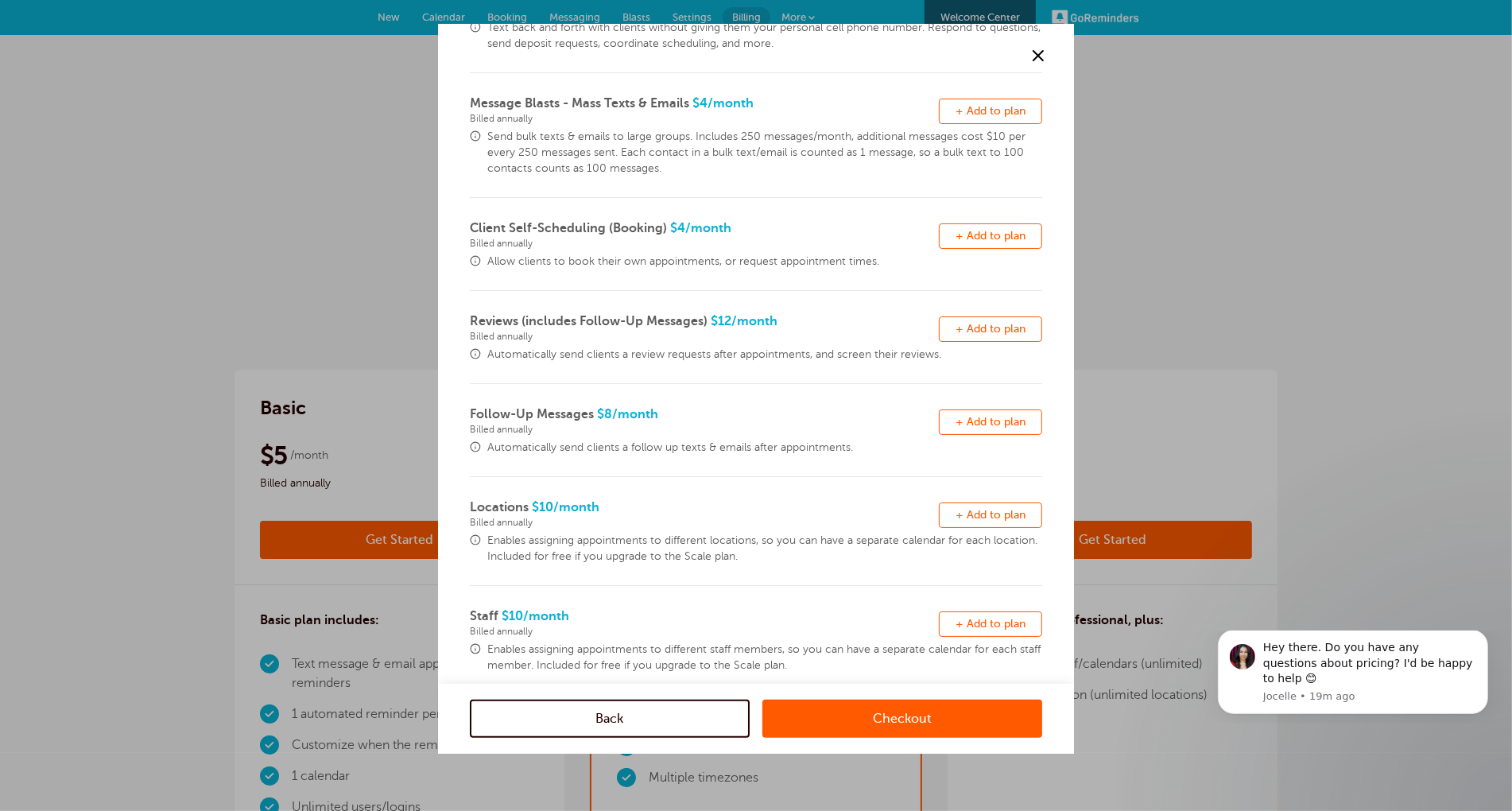
scroll to position [234, 0]
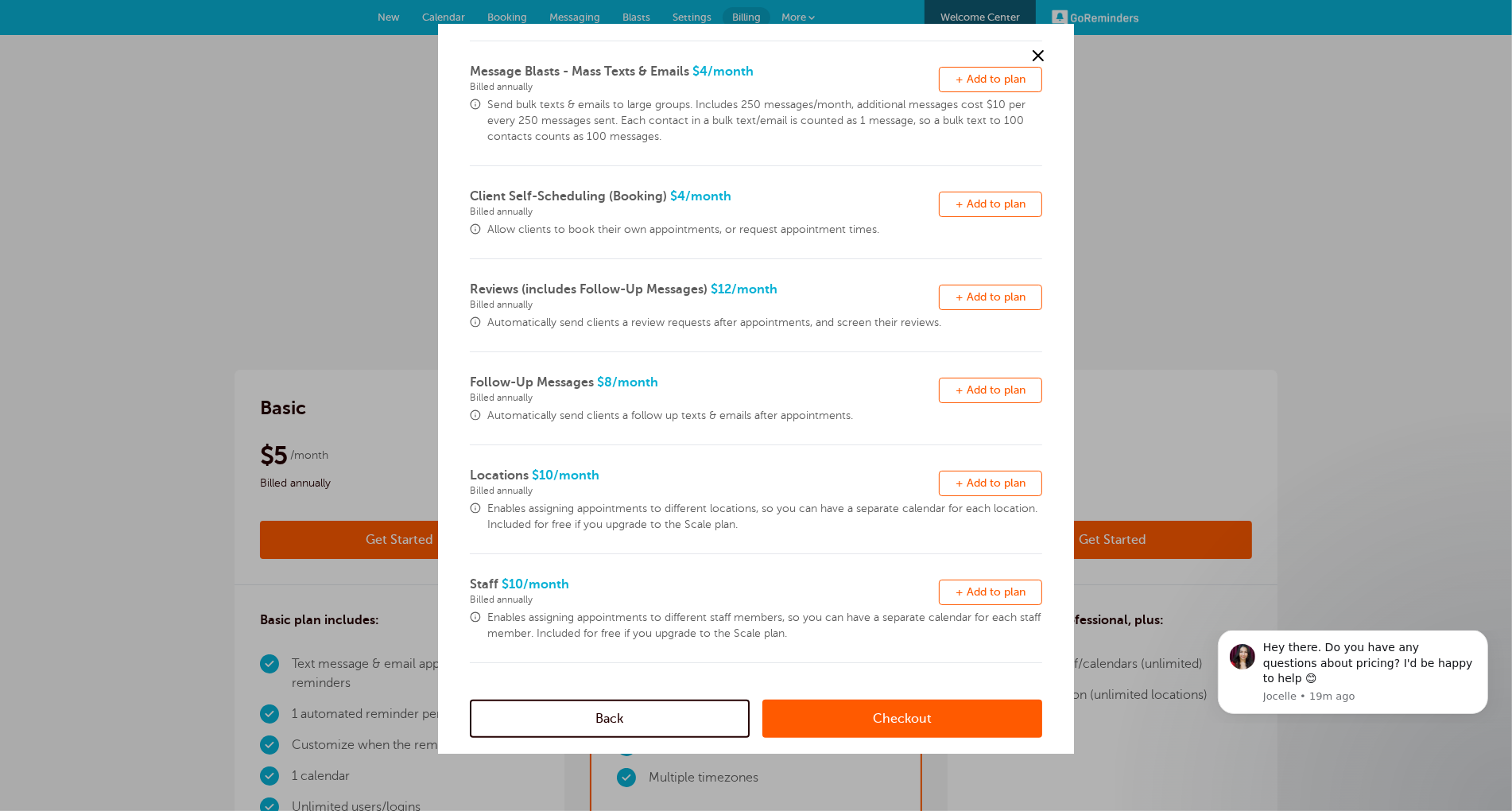
drag, startPoint x: 972, startPoint y: 393, endPoint x: 945, endPoint y: 425, distance: 41.9
click at [972, 393] on span "+ Add to plan" at bounding box center [990, 390] width 70 height 12
drag, startPoint x: 855, startPoint y: 718, endPoint x: 808, endPoint y: 654, distance: 79.4
click at [855, 718] on link "Checkout" at bounding box center [901, 718] width 280 height 38
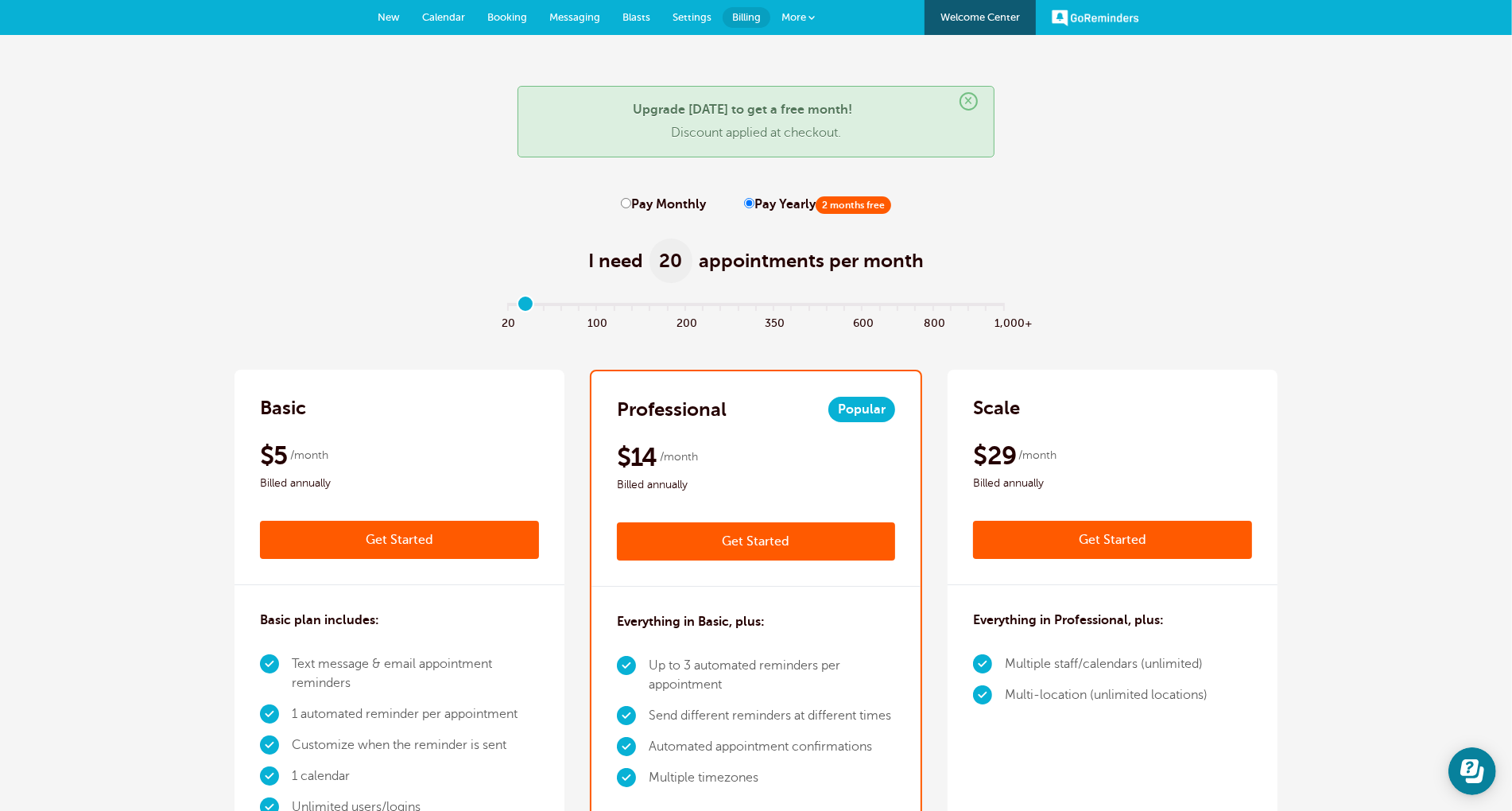
type input "1"
drag, startPoint x: 530, startPoint y: 306, endPoint x: 541, endPoint y: 314, distance: 13.6
click at [530, 306] on input "range" at bounding box center [756, 307] width 514 height 3
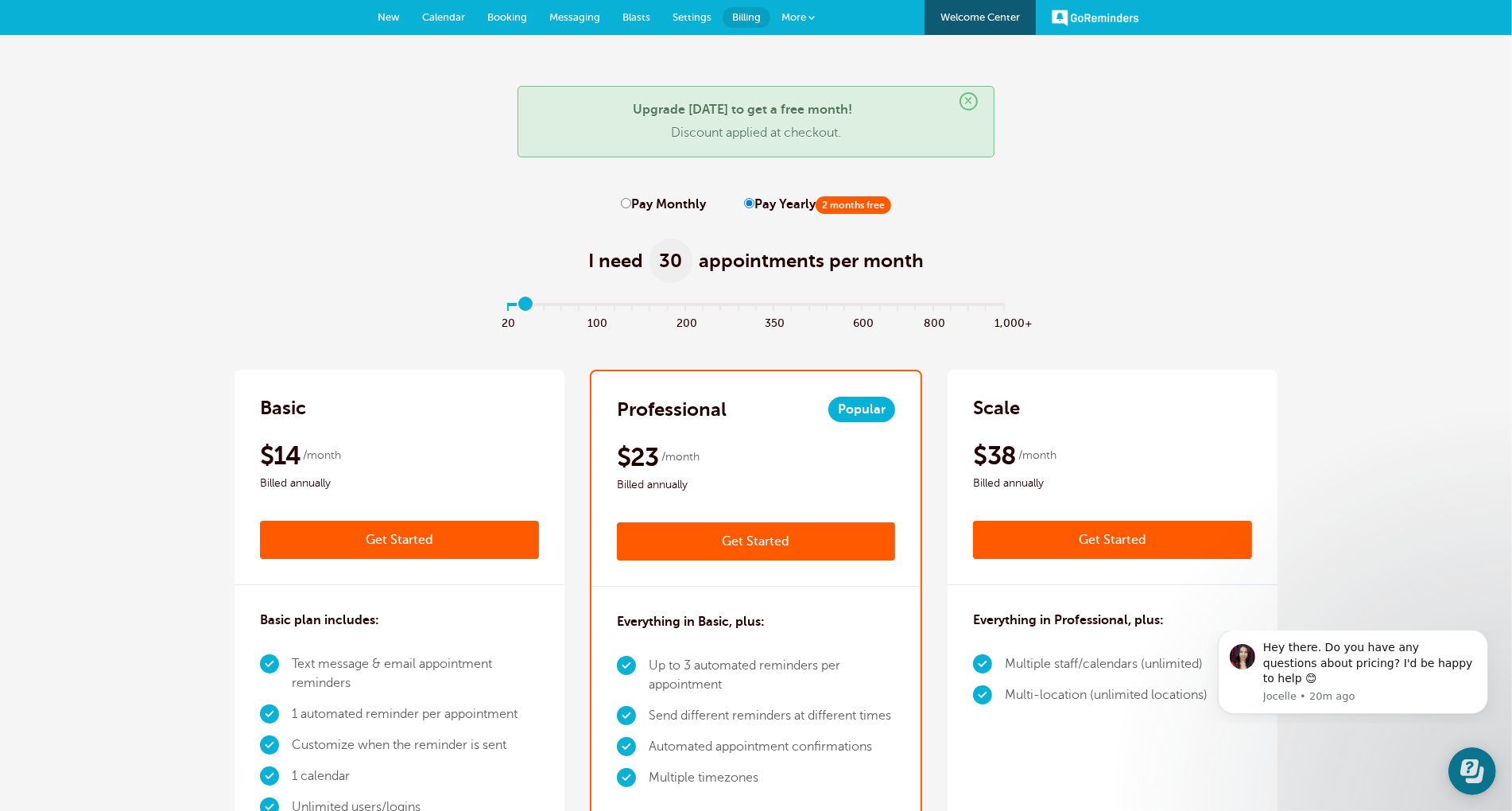
click at [1109, 536] on link "Get Started" at bounding box center [1112, 539] width 279 height 38
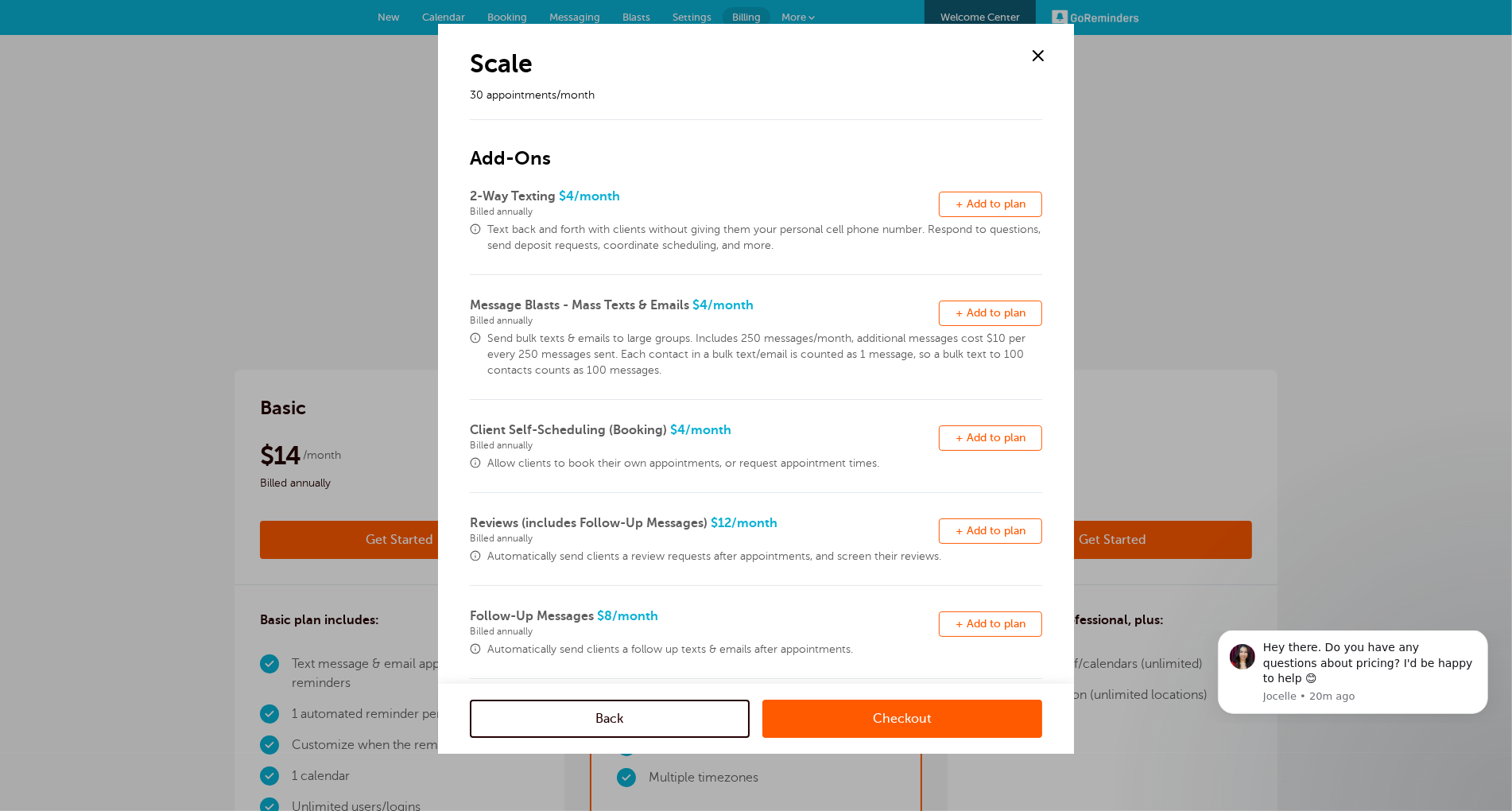
drag, startPoint x: 890, startPoint y: 716, endPoint x: 937, endPoint y: 679, distance: 59.8
click at [890, 716] on link "Checkout" at bounding box center [901, 718] width 280 height 38
